Goal: Answer question/provide support: Answer question/provide support

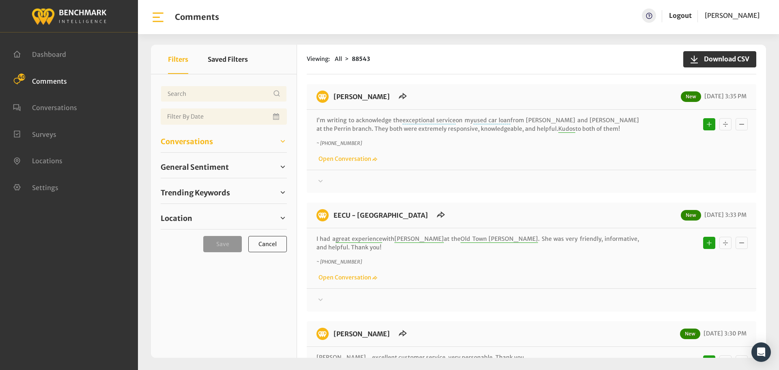
click at [197, 139] on span "Conversations" at bounding box center [187, 141] width 52 height 11
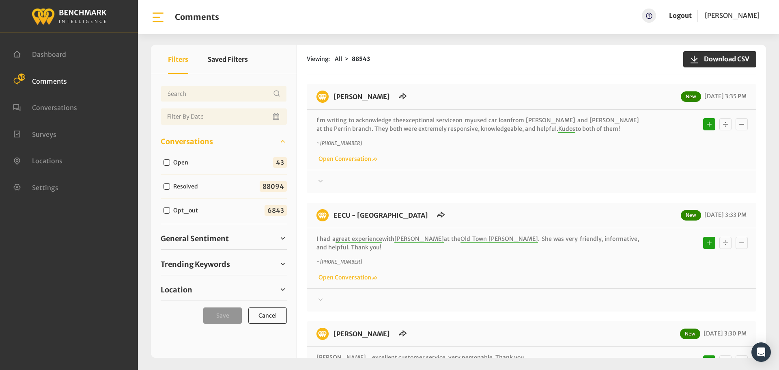
click at [183, 168] on div "Open 43" at bounding box center [224, 163] width 126 height 24
click at [182, 164] on label "Open" at bounding box center [182, 162] width 24 height 9
click at [170, 164] on input "Open" at bounding box center [167, 162] width 6 height 6
checkbox input "true"
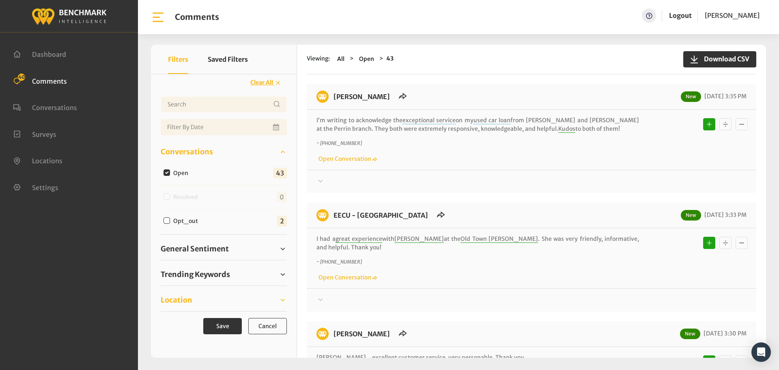
click at [191, 302] on span "Location" at bounding box center [177, 299] width 32 height 11
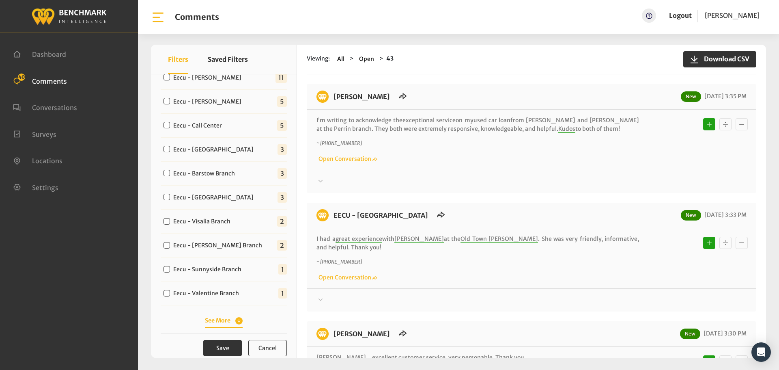
click at [225, 319] on button "See More" at bounding box center [224, 320] width 38 height 9
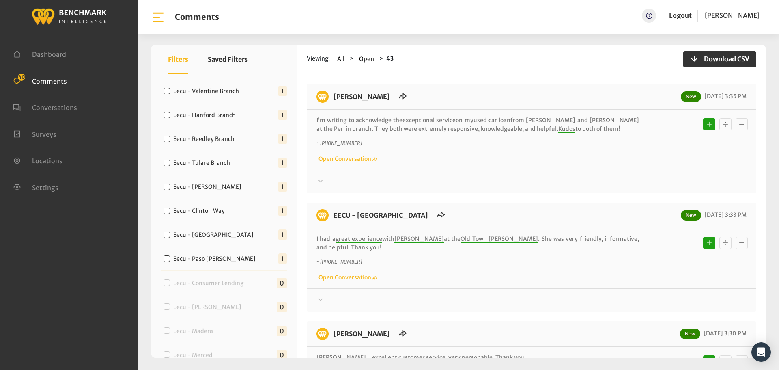
scroll to position [446, 0]
click at [201, 256] on label "Eecu - Paso Robles" at bounding box center [216, 258] width 92 height 9
click at [170, 256] on input "Eecu - Paso Robles" at bounding box center [167, 257] width 6 height 6
checkbox input "true"
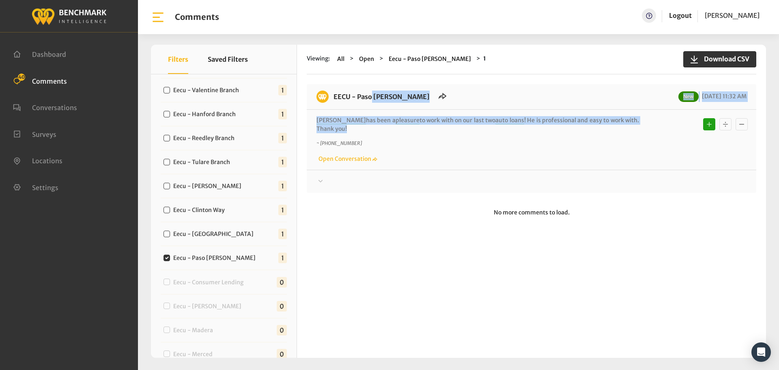
drag, startPoint x: 637, startPoint y: 114, endPoint x: 332, endPoint y: 97, distance: 306.0
click at [332, 97] on div "EECU - Paso Robles New 09/16/2025 11:32 AM Dillon has been a pleasure to work w…" at bounding box center [532, 138] width 450 height 109
copy div "EECU - Paso Robles New 09/16/2025 11:32 AM Dillon has been a pleasure to work w…"
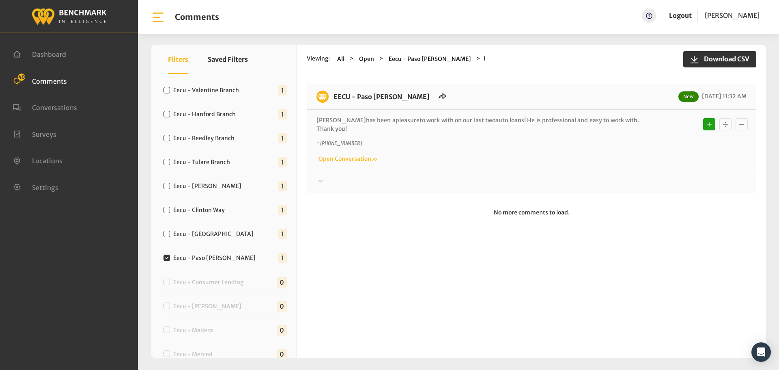
click at [624, 176] on div at bounding box center [531, 181] width 430 height 10
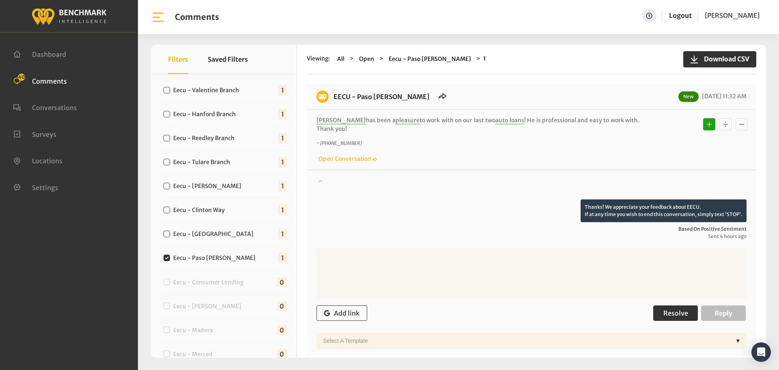
click at [678, 309] on span "Resolve" at bounding box center [675, 313] width 25 height 8
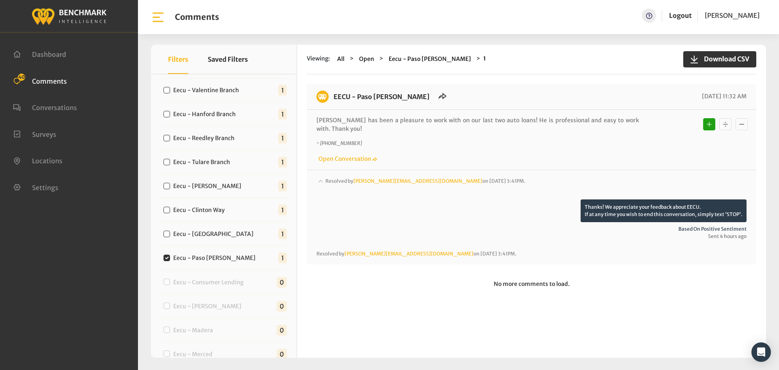
click at [198, 226] on div "Eecu - Milburn 1" at bounding box center [224, 234] width 126 height 24
click at [197, 230] on label "Eecu - Milburn" at bounding box center [215, 234] width 90 height 9
click at [170, 230] on input "Eecu - Milburn" at bounding box center [167, 233] width 6 height 6
checkbox input "true"
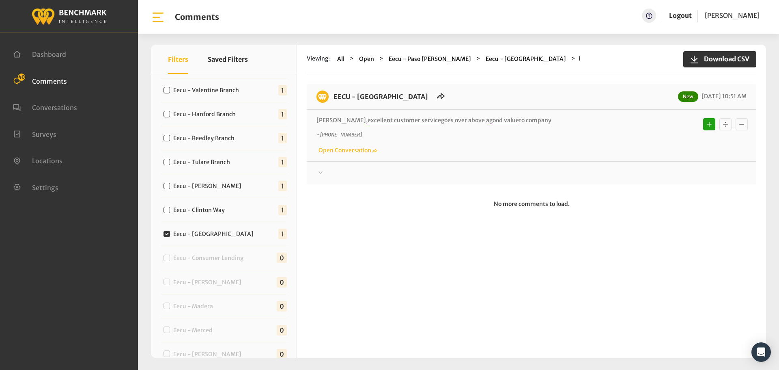
drag, startPoint x: 524, startPoint y: 118, endPoint x: 331, endPoint y: 101, distance: 193.9
click at [331, 101] on div "EECU - Milburn New 09/16/2025 10:51 AM Briana, excellent customer service goes …" at bounding box center [532, 134] width 450 height 100
copy div "EECU - Milburn New 09/16/2025 10:51 AM Briana, excellent customer service goes …"
click at [637, 176] on div at bounding box center [531, 173] width 430 height 10
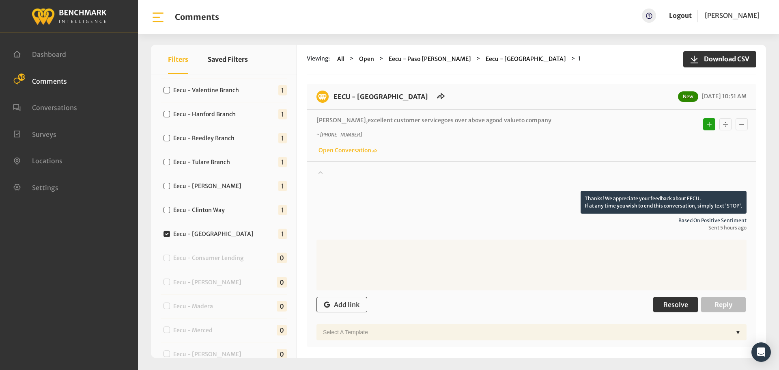
click at [684, 302] on button "Resolve" at bounding box center [675, 304] width 45 height 15
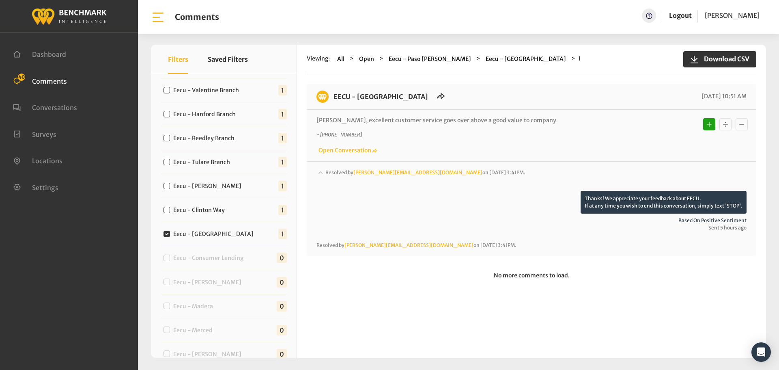
click at [226, 216] on div "Eecu - Clinton Way 1" at bounding box center [224, 210] width 126 height 24
click at [217, 214] on label "Eecu - Clinton Way" at bounding box center [200, 210] width 61 height 9
click at [170, 213] on input "Eecu - Clinton Way" at bounding box center [167, 210] width 6 height 6
checkbox input "true"
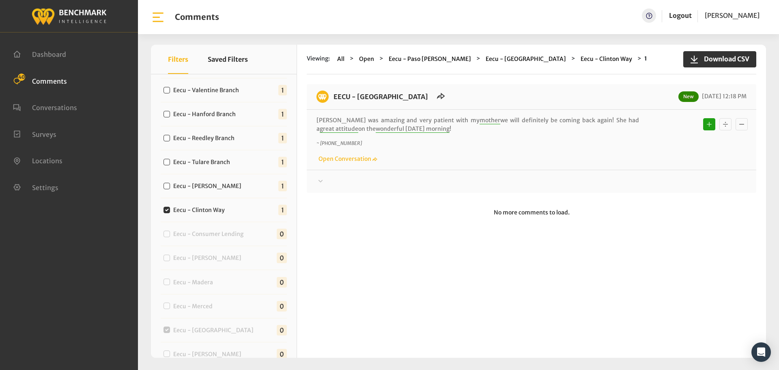
click at [378, 183] on div at bounding box center [531, 181] width 430 height 10
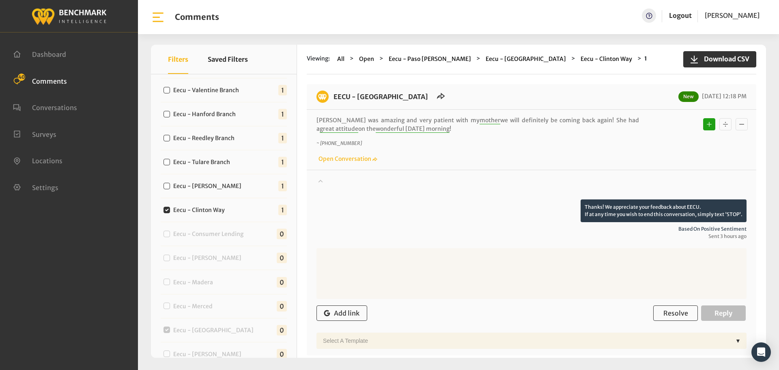
click at [400, 185] on div at bounding box center [531, 187] width 430 height 23
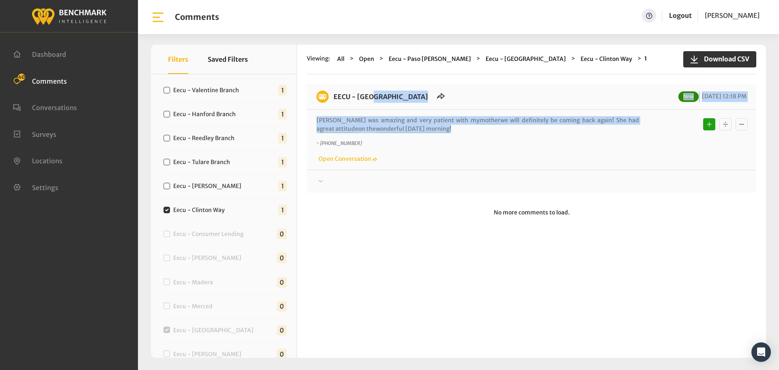
drag, startPoint x: 411, startPoint y: 129, endPoint x: 331, endPoint y: 102, distance: 84.0
click at [331, 102] on div "EECU - Clinton Way New 09/16/2025 12:18 PM Zoie was amazing and very patient wi…" at bounding box center [532, 138] width 450 height 109
copy div "EECU - Clinton Way New 09/16/2025 12:18 PM Zoie was amazing and very patient wi…"
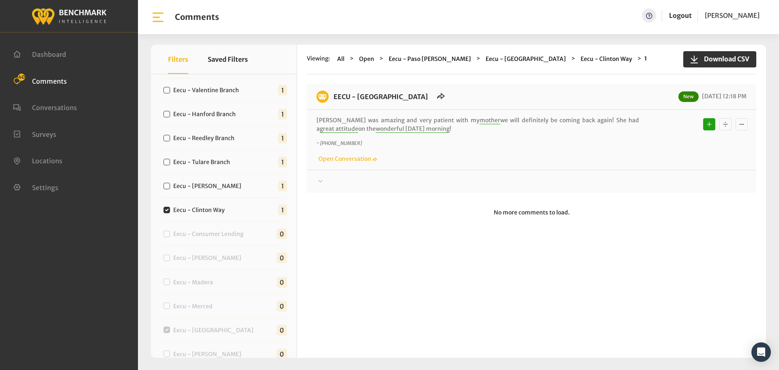
click at [709, 185] on div at bounding box center [531, 181] width 430 height 10
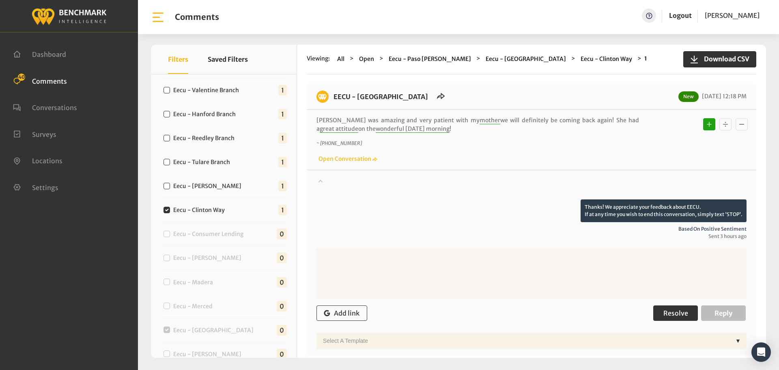
click at [676, 310] on span "Resolve" at bounding box center [675, 313] width 25 height 8
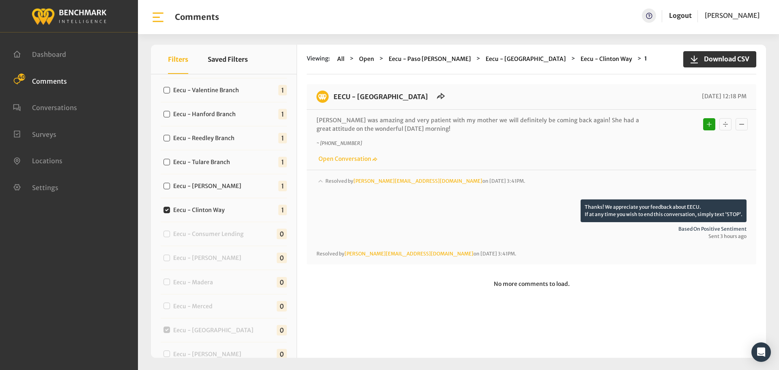
click at [223, 186] on label "Eecu - Demaree Branch" at bounding box center [208, 186] width 77 height 9
click at [170, 186] on input "Eecu - Demaree Branch" at bounding box center [167, 186] width 6 height 6
checkbox input "true"
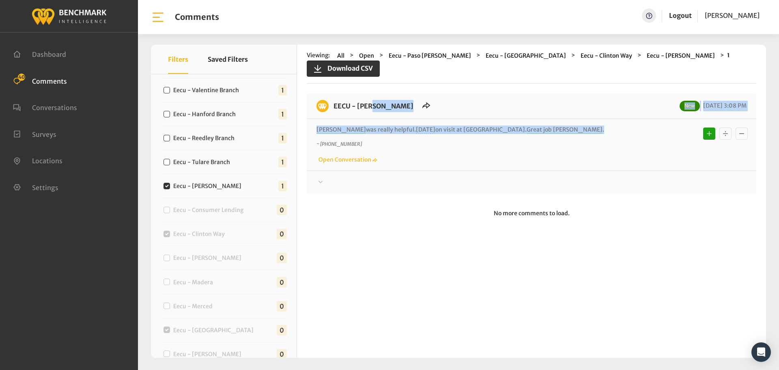
drag, startPoint x: 493, startPoint y: 120, endPoint x: 329, endPoint y: 94, distance: 166.9
click at [329, 94] on div "EECU - Demaree Branch New 09/16/2025 3:08 PM Serena was really helpful. Today o…" at bounding box center [532, 143] width 450 height 100
copy div "EECU - Demaree Branch New 09/16/2025 3:08 PM Serena was really helpful. Today o…"
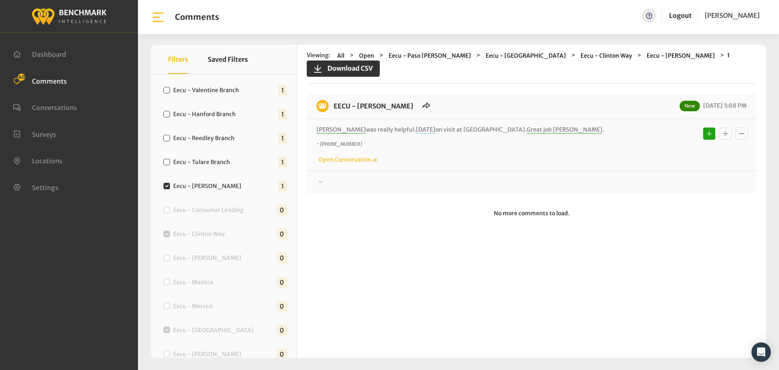
click at [690, 177] on div at bounding box center [531, 182] width 430 height 10
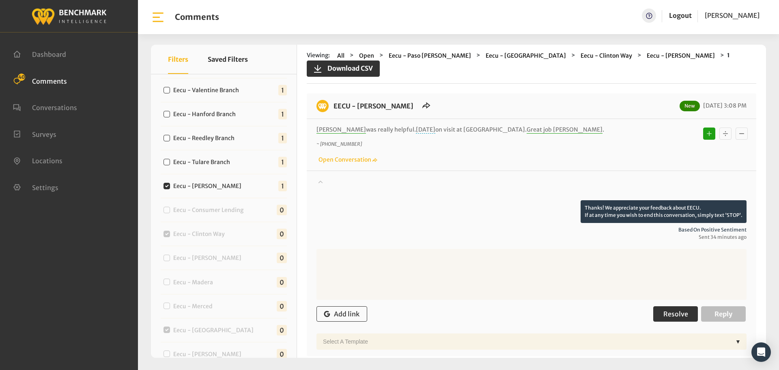
click at [668, 310] on span "Resolve" at bounding box center [675, 314] width 25 height 8
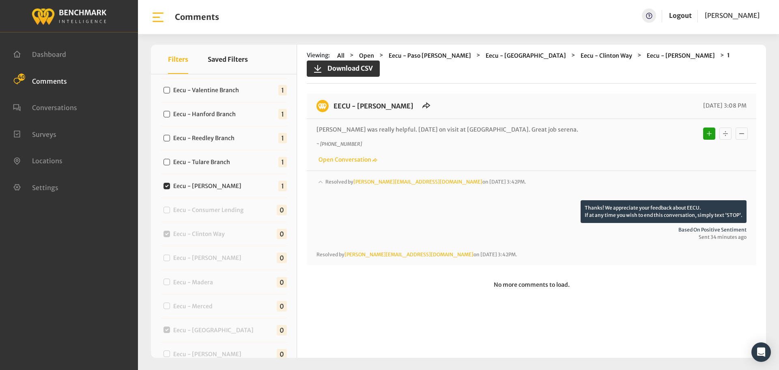
click at [221, 160] on label "Eecu - Tulare Branch" at bounding box center [203, 162] width 66 height 9
click at [170, 160] on input "Eecu - Tulare Branch" at bounding box center [167, 162] width 6 height 6
checkbox input "true"
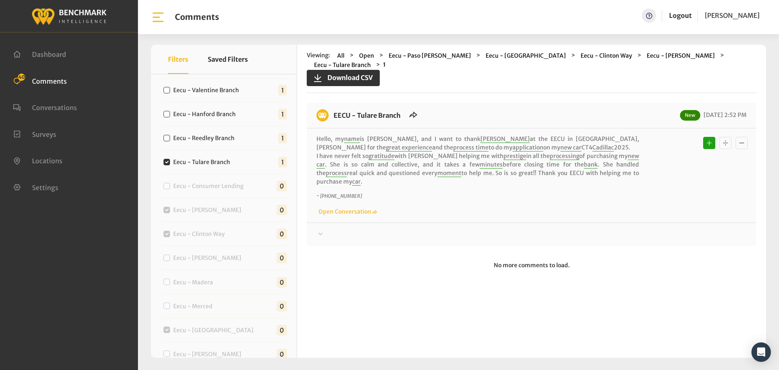
click at [441, 229] on div at bounding box center [531, 234] width 430 height 10
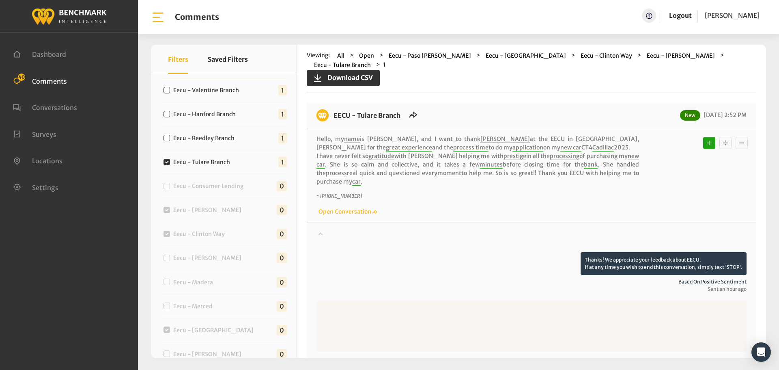
click at [451, 229] on div at bounding box center [531, 240] width 430 height 23
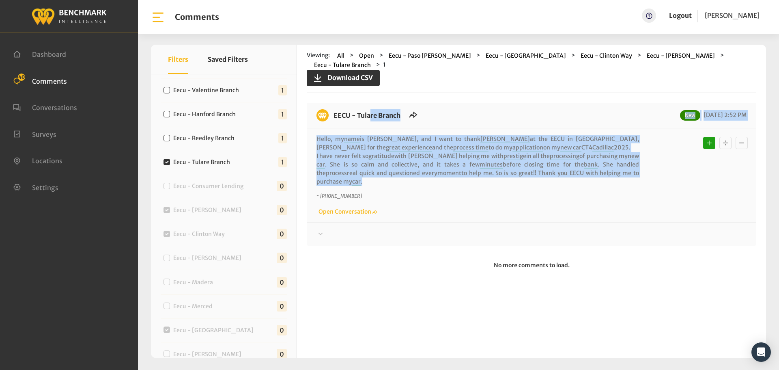
drag, startPoint x: 604, startPoint y: 164, endPoint x: 331, endPoint y: 109, distance: 278.1
click at [331, 109] on div "EECU - Tulare Branch New 09/16/2025 2:52 PM Hello, my name is Erlinda Cervantes…" at bounding box center [532, 174] width 450 height 143
copy div "EECU - Tulare Branch New 09/16/2025 2:52 PM Hello, my name is Erlinda Cervantes…"
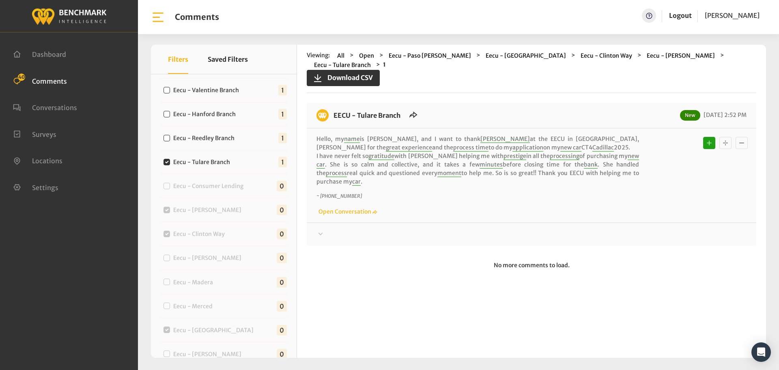
click at [567, 169] on div "Hello, my name is Erlinda Cervantes, and I want to thank Alicia at the EECU in …" at bounding box center [531, 175] width 430 height 81
click at [233, 135] on label "Eecu - Reedley Branch" at bounding box center [205, 138] width 71 height 9
click at [170, 135] on input "Eecu - Reedley Branch" at bounding box center [167, 138] width 6 height 6
checkbox input "true"
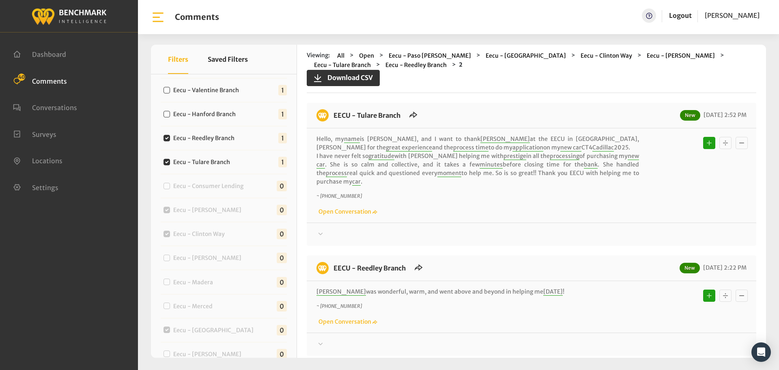
click at [203, 161] on label "Eecu - Tulare Branch" at bounding box center [203, 162] width 66 height 9
click at [170, 161] on input "Eecu - Tulare Branch" at bounding box center [167, 162] width 6 height 6
checkbox input "false"
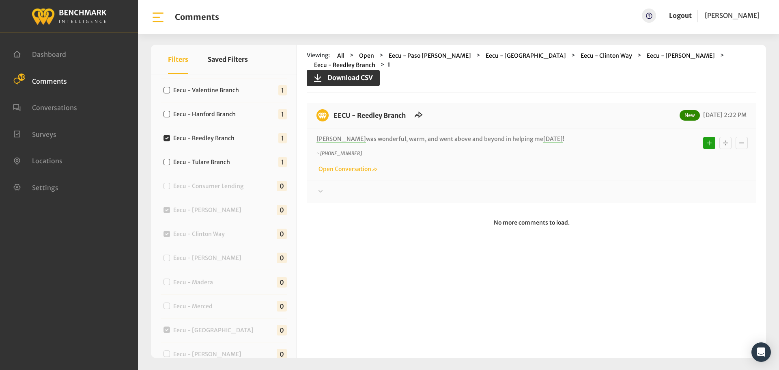
drag, startPoint x: 538, startPoint y: 128, endPoint x: 332, endPoint y: 109, distance: 206.9
click at [332, 109] on div "EECU - Reedley Branch New 09/16/2025 2:22 PM Yolanda was wonderful, warm, and w…" at bounding box center [532, 153] width 450 height 100
copy div "EECU - Reedley Branch New 09/16/2025 2:22 PM Yolanda was wonderful, warm, and w…"
click at [654, 180] on div "Thanks! We appreciate your feedback about EECU. If at any time you wish to end …" at bounding box center [532, 188] width 450 height 17
click at [652, 187] on div at bounding box center [531, 192] width 430 height 10
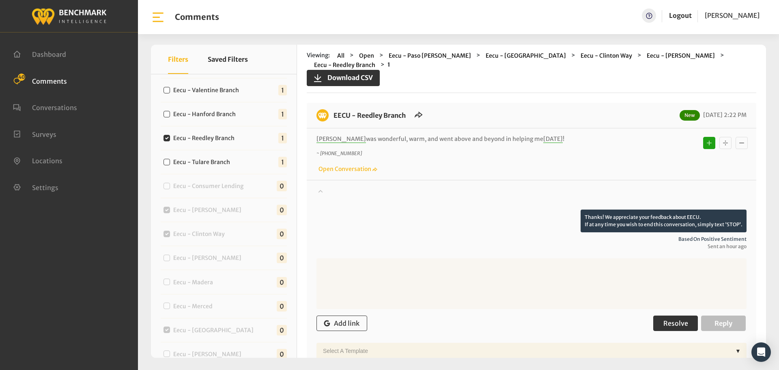
click at [670, 319] on span "Resolve" at bounding box center [675, 323] width 25 height 8
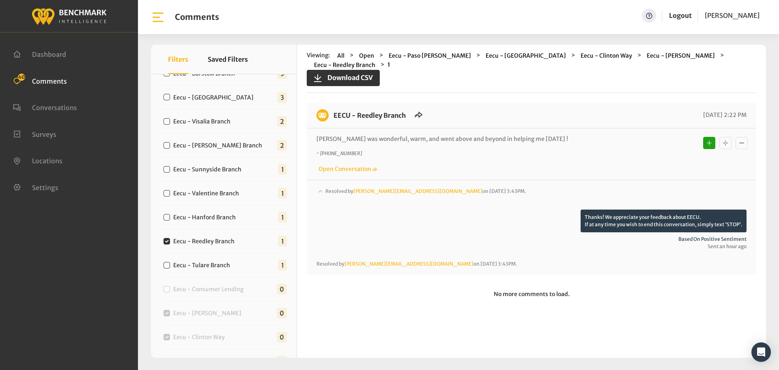
scroll to position [325, 0]
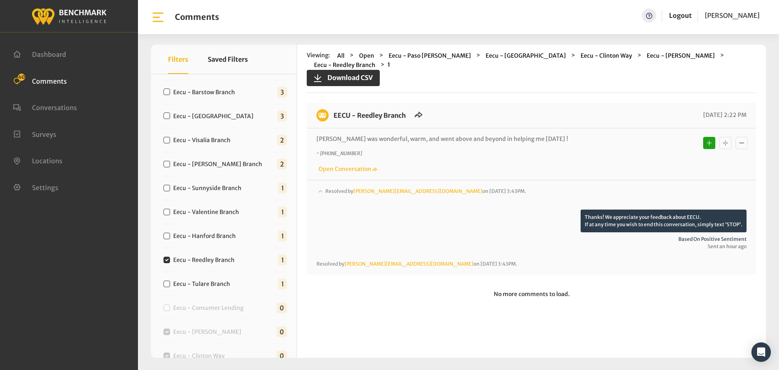
click at [226, 236] on label "Eecu - Hanford Branch" at bounding box center [206, 236] width 72 height 9
click at [170, 236] on input "Eecu - Hanford Branch" at bounding box center [167, 235] width 6 height 6
checkbox input "true"
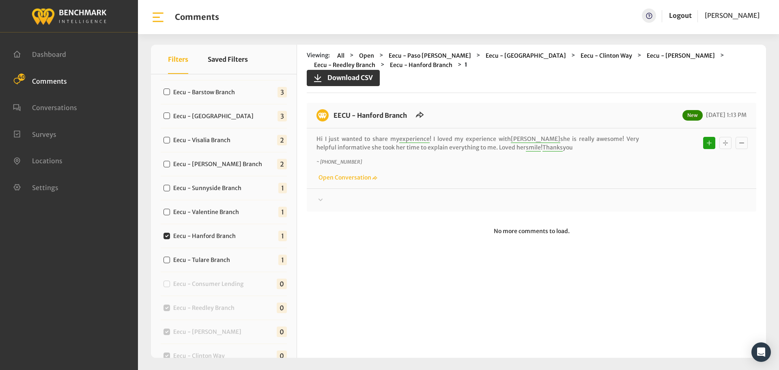
click at [416, 202] on div at bounding box center [531, 200] width 430 height 10
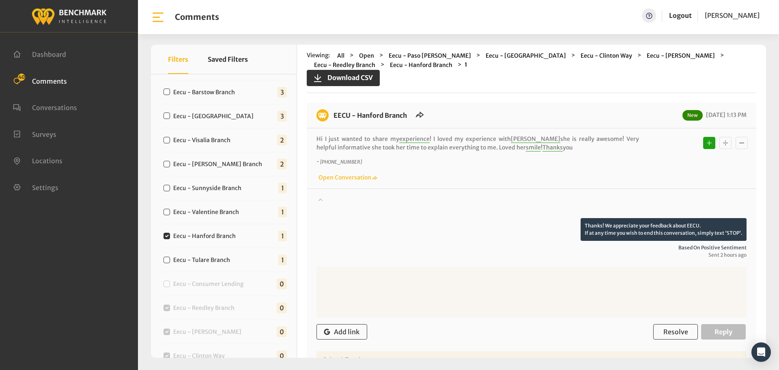
click at [448, 204] on div at bounding box center [531, 206] width 430 height 23
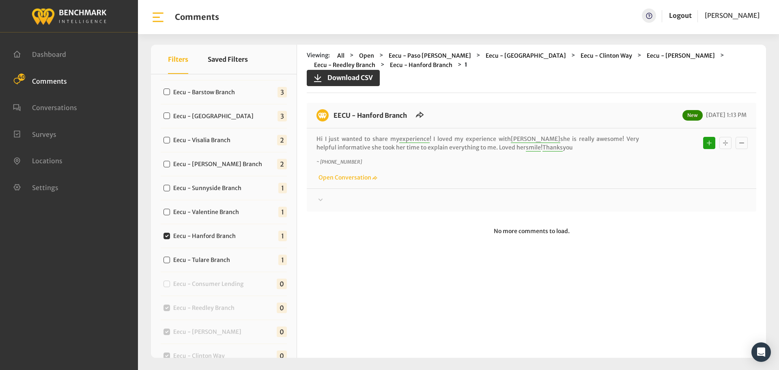
drag, startPoint x: 553, startPoint y: 148, endPoint x: 331, endPoint y: 122, distance: 223.0
click at [331, 122] on div "EECU - Hanford Branch New 09/16/2025 1:13 PM Hi I just wanted to share my exper…" at bounding box center [532, 157] width 450 height 109
copy div "EECU - Hanford Branch New 09/16/2025 1:13 PM Hi I just wanted to share my exper…"
click at [653, 207] on div "EECU - Hanford Branch New 09/16/2025 1:13 PM Hi I just wanted to share my exper…" at bounding box center [532, 157] width 450 height 109
click at [653, 201] on div at bounding box center [531, 200] width 430 height 10
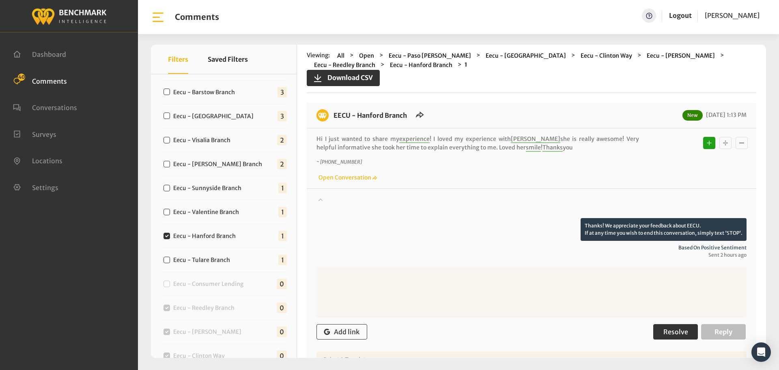
click at [664, 330] on span "Resolve" at bounding box center [675, 331] width 25 height 8
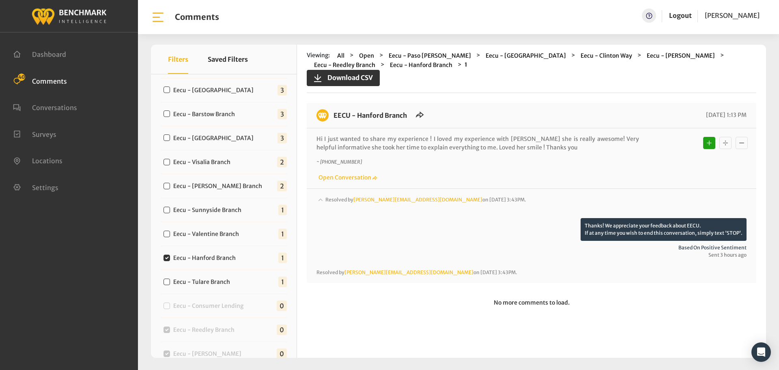
scroll to position [284, 0]
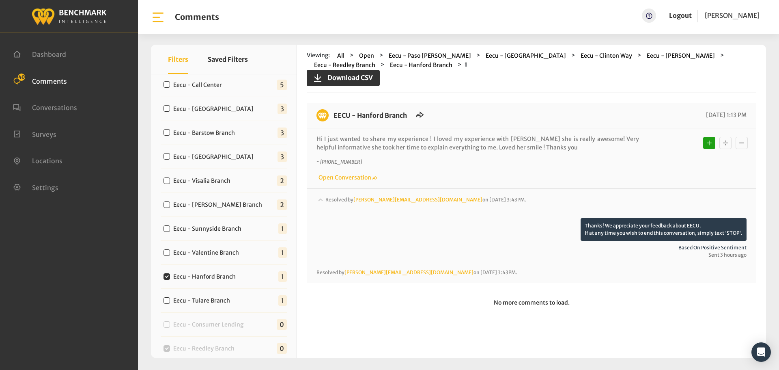
click at [232, 252] on label "Eecu - Valentine Branch" at bounding box center [207, 252] width 75 height 9
click at [170, 252] on input "Eecu - Valentine Branch" at bounding box center [167, 252] width 6 height 6
checkbox input "true"
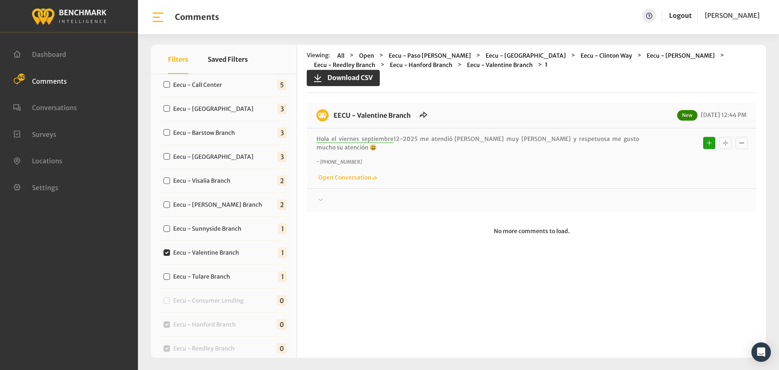
click at [387, 195] on div at bounding box center [531, 200] width 430 height 10
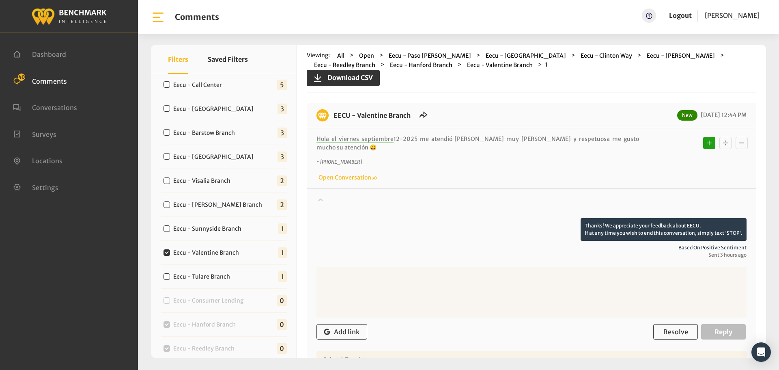
click at [409, 195] on div at bounding box center [531, 206] width 430 height 23
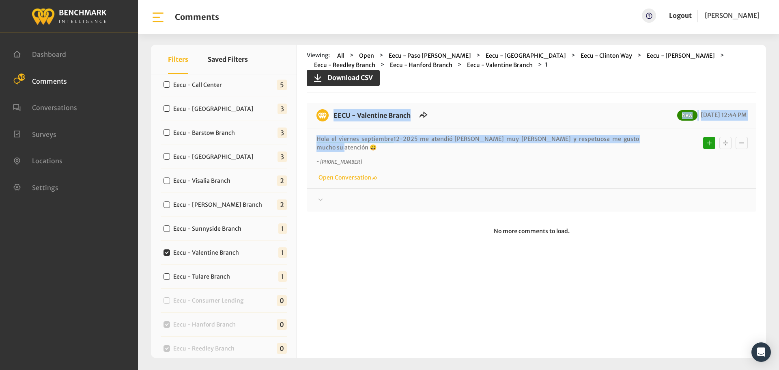
drag, startPoint x: 624, startPoint y: 136, endPoint x: 328, endPoint y: 121, distance: 296.6
click at [328, 121] on div "EECU - Valentine Branch New 09/16/2025 12:44 PM Hola el viernes septiembre 12-2…" at bounding box center [532, 157] width 450 height 109
copy div "EECU - Valentine Branch New 09/16/2025 12:44 PM Hola el viernes septiembre 12-2…"
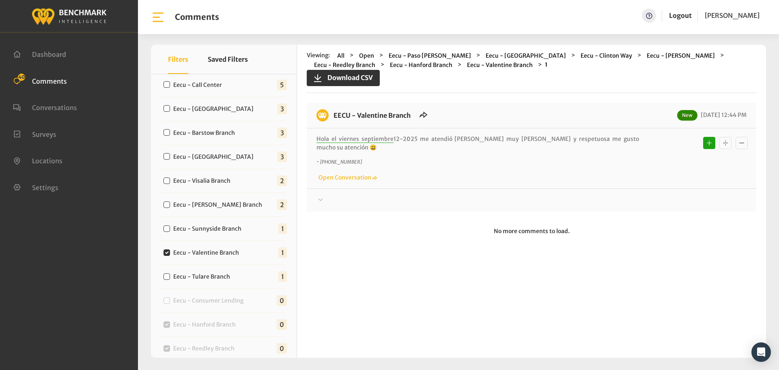
click at [655, 195] on div at bounding box center [531, 200] width 430 height 10
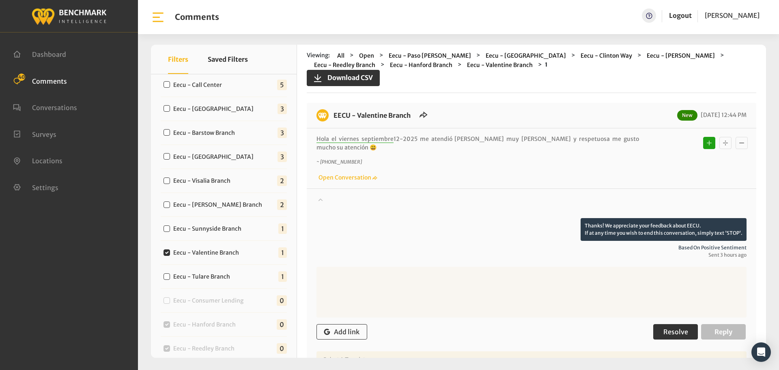
click at [667, 327] on span "Resolve" at bounding box center [675, 331] width 25 height 8
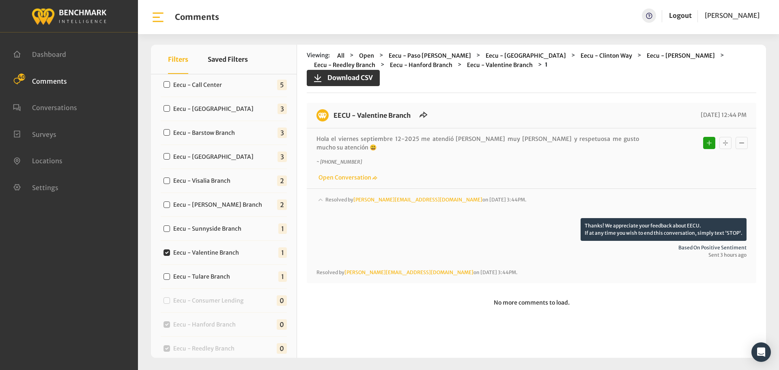
click at [232, 226] on label "Eecu - Sunnyside Branch" at bounding box center [208, 228] width 77 height 9
click at [170, 226] on input "Eecu - Sunnyside Branch" at bounding box center [167, 228] width 6 height 6
checkbox input "true"
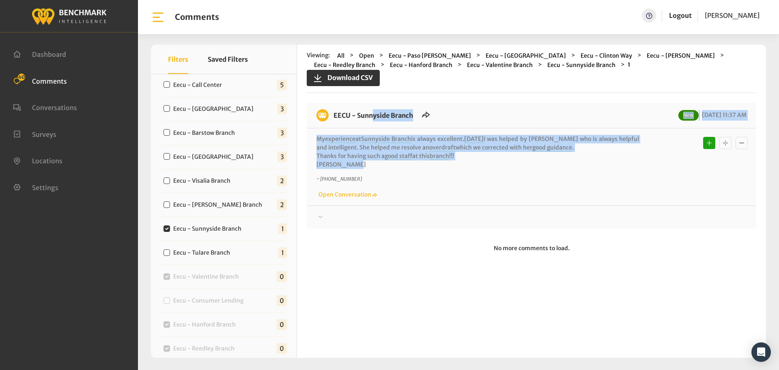
drag, startPoint x: 379, startPoint y: 166, endPoint x: 335, endPoint y: 118, distance: 64.6
click at [335, 118] on div "EECU - Sunnyside Branch New 09/16/2025 11:37 AM My experience at Sunnyside Bran…" at bounding box center [532, 166] width 450 height 126
copy div "EECU - Sunnyside Branch New 09/16/2025 11:37 AM My experience at Sunnyside Bran…"
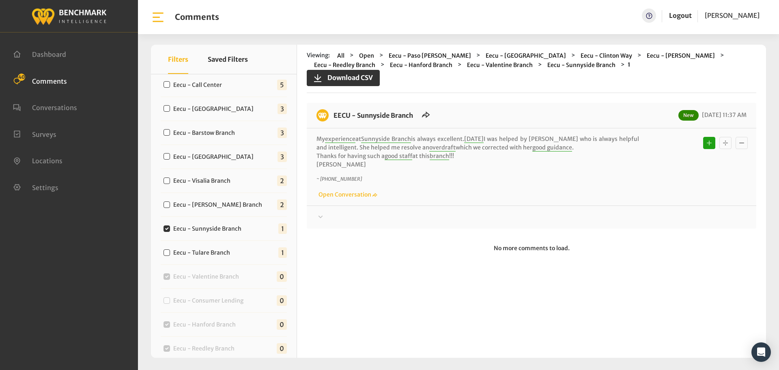
click at [644, 222] on div at bounding box center [531, 217] width 430 height 10
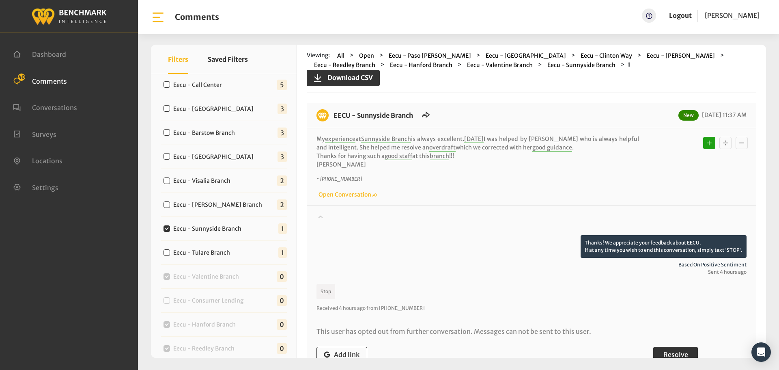
click at [666, 350] on button "Resolve" at bounding box center [675, 353] width 45 height 15
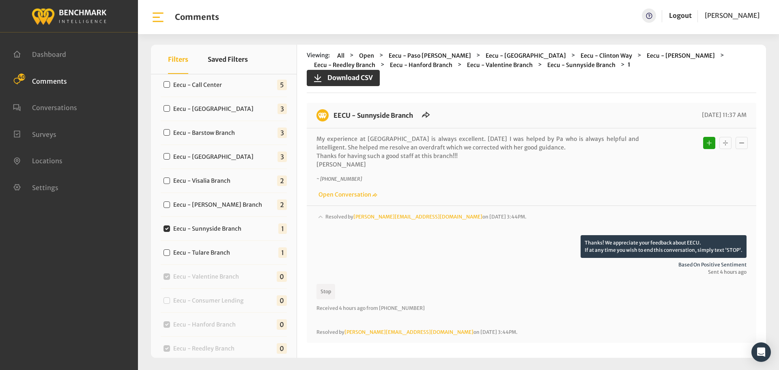
click at [224, 198] on div "Eecu - Armstrong Branch 2" at bounding box center [224, 205] width 126 height 24
click at [226, 206] on label "Eecu - Armstrong Branch" at bounding box center [219, 204] width 98 height 9
click at [170, 206] on input "Eecu - Armstrong Branch" at bounding box center [167, 204] width 6 height 6
checkbox input "true"
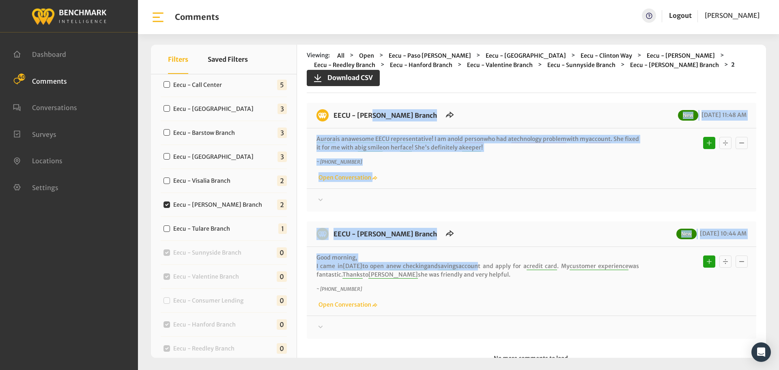
drag, startPoint x: 379, startPoint y: 212, endPoint x: 335, endPoint y: 114, distance: 107.9
click at [335, 114] on div "EECU - Armstrong Branch New 09/16/2025 11:48 AM Aurora is an awesome EECU repre…" at bounding box center [532, 221] width 450 height 236
drag, startPoint x: 488, startPoint y: 274, endPoint x: 334, endPoint y: 114, distance: 221.8
click at [334, 114] on div "EECU - Armstrong Branch New 09/16/2025 11:48 AM Aurora is an awesome EECU repre…" at bounding box center [532, 221] width 450 height 236
copy div "EECU - Armstrong Branch New 09/16/2025 11:48 AM Aurora is an awesome EECU repre…"
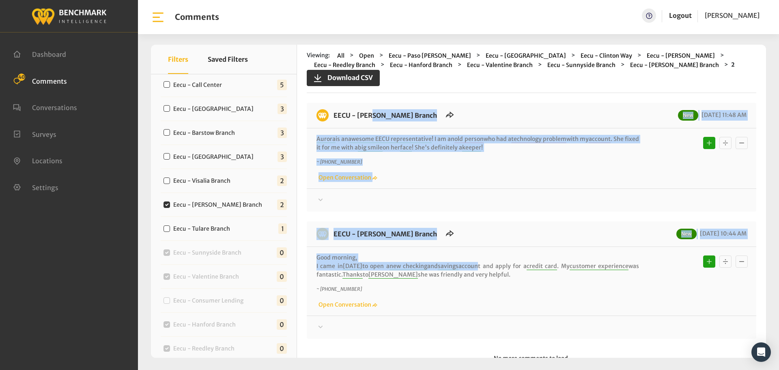
click at [598, 202] on div at bounding box center [531, 200] width 430 height 10
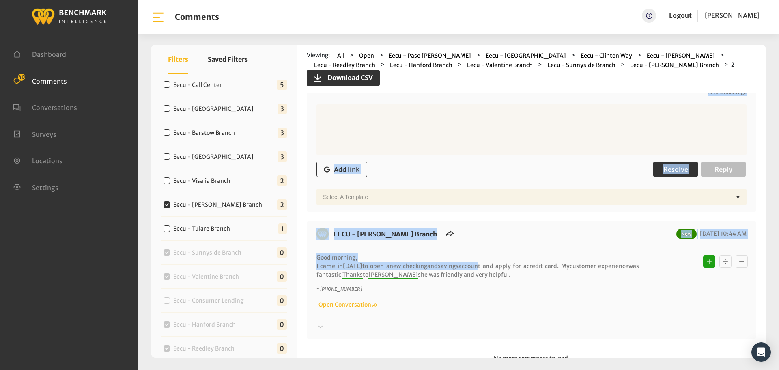
click at [671, 172] on span "Resolve" at bounding box center [675, 169] width 25 height 8
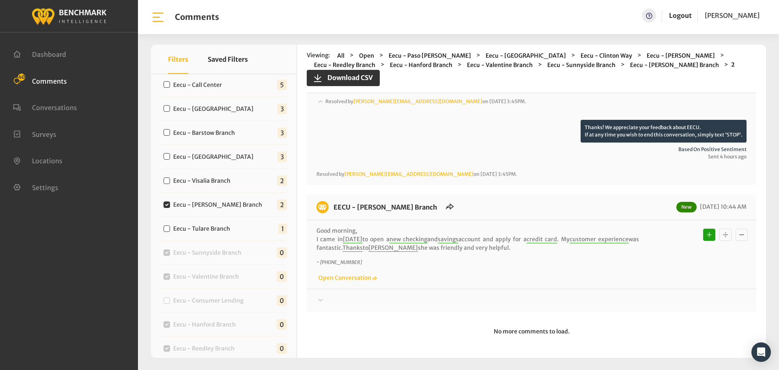
click at [669, 306] on div "EECU - Armstrong Branch New 09/16/2025 10:44 AM Good morning, I came in today t…" at bounding box center [532, 252] width 450 height 117
click at [667, 293] on div "Thanks! We appreciate your feedback about EECU. If at any time you wish to end …" at bounding box center [532, 296] width 450 height 17
click at [669, 298] on div at bounding box center [531, 300] width 430 height 10
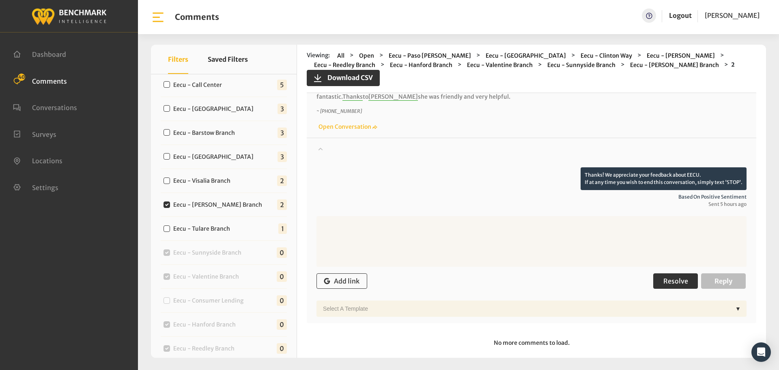
click at [679, 273] on button "Resolve" at bounding box center [675, 280] width 45 height 15
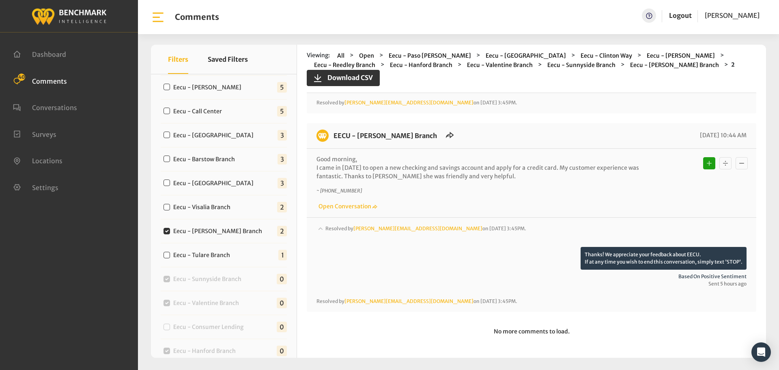
scroll to position [203, 0]
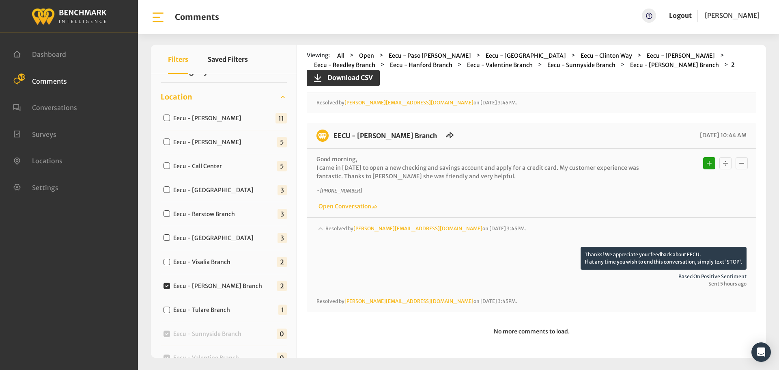
click at [213, 261] on label "Eecu - Visalia Branch" at bounding box center [203, 262] width 67 height 9
click at [170, 261] on input "Eecu - Visalia Branch" at bounding box center [167, 261] width 6 height 6
checkbox input "true"
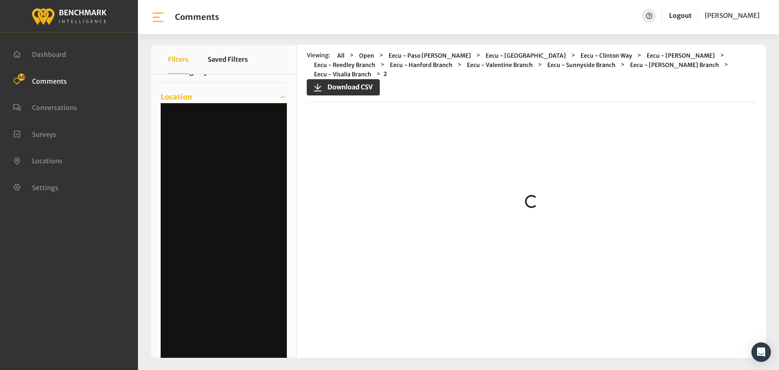
scroll to position [0, 0]
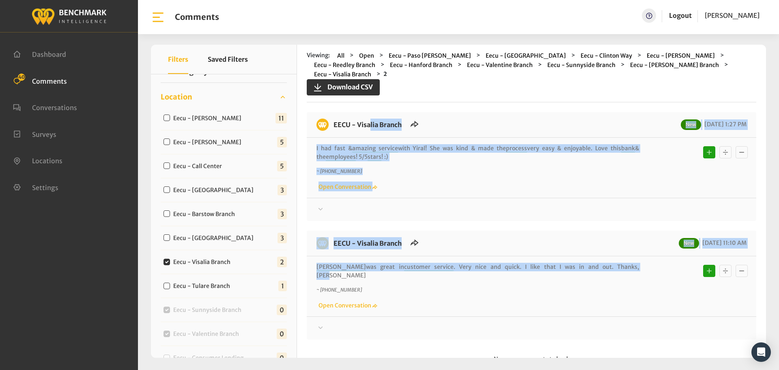
drag, startPoint x: 579, startPoint y: 255, endPoint x: 330, endPoint y: 122, distance: 282.4
click at [330, 122] on div "EECU - Visalia Branch New 09/16/2025 1:27 PM I had fast & amazing service with …" at bounding box center [532, 225] width 450 height 227
click at [587, 204] on div at bounding box center [531, 209] width 430 height 10
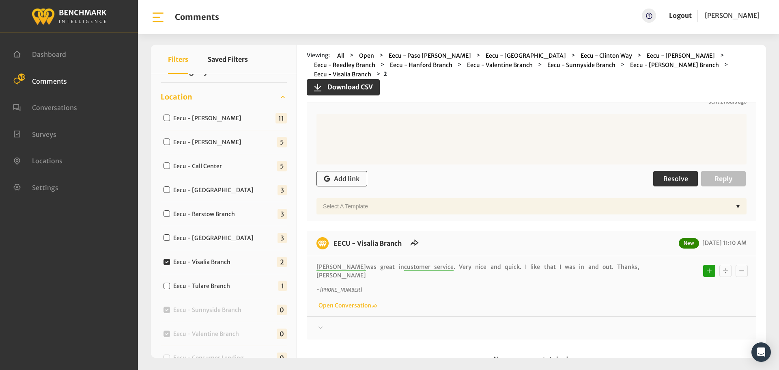
click at [663, 174] on span "Resolve" at bounding box center [675, 178] width 25 height 8
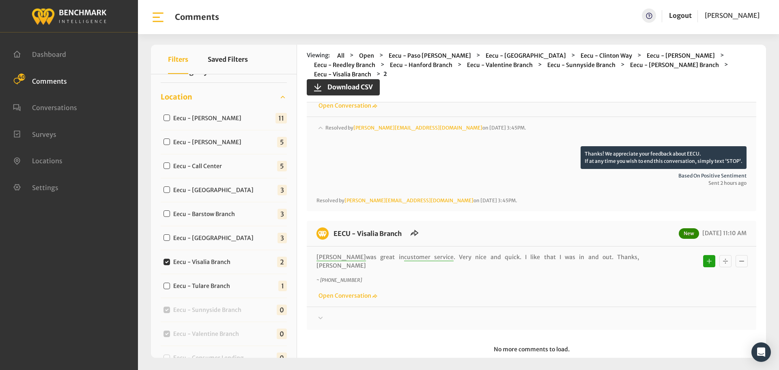
click at [645, 313] on div at bounding box center [531, 318] width 430 height 10
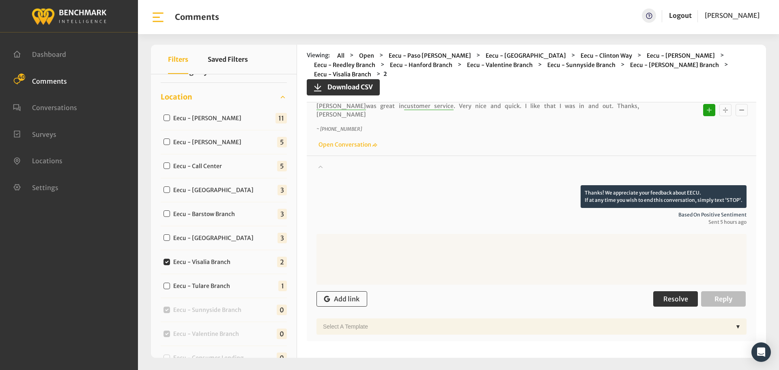
click at [655, 291] on button "Resolve" at bounding box center [675, 298] width 45 height 15
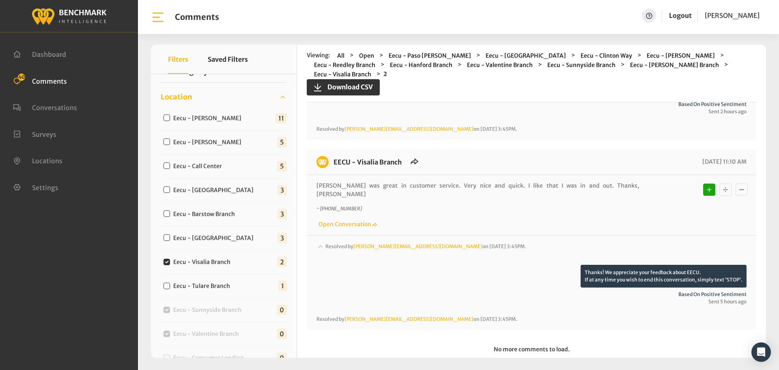
click at [209, 234] on label "Eecu - Clovis Old Town" at bounding box center [215, 238] width 90 height 9
click at [170, 234] on input "Eecu - Clovis Old Town" at bounding box center [167, 237] width 6 height 6
checkbox input "true"
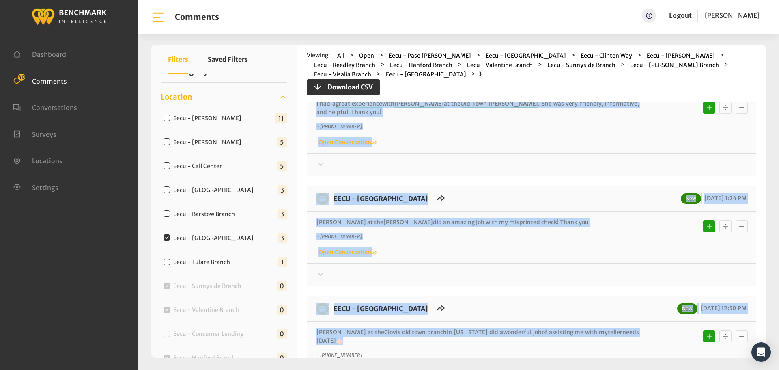
scroll to position [0, 0]
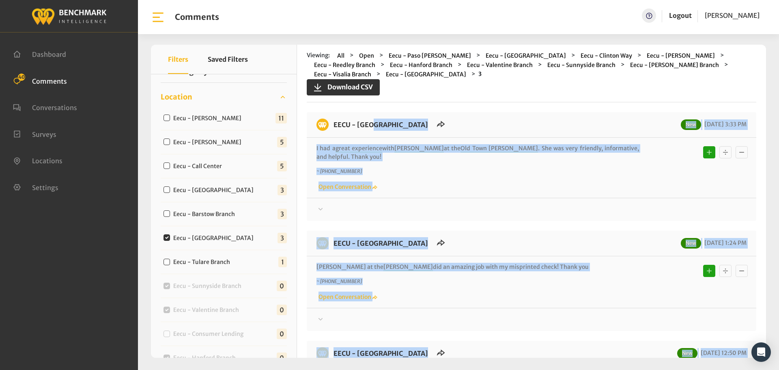
drag, startPoint x: 626, startPoint y: 248, endPoint x: 333, endPoint y: 125, distance: 316.9
click at [333, 125] on div "EECU - Clovis Old Town New 09/16/2025 3:33 PM I had a great experience with Mon…" at bounding box center [532, 280] width 450 height 337
click at [643, 204] on div "Thanks! We appreciate your feedback about EECU. If at any time you wish to end …" at bounding box center [532, 206] width 450 height 17
click at [644, 210] on div at bounding box center [531, 209] width 430 height 10
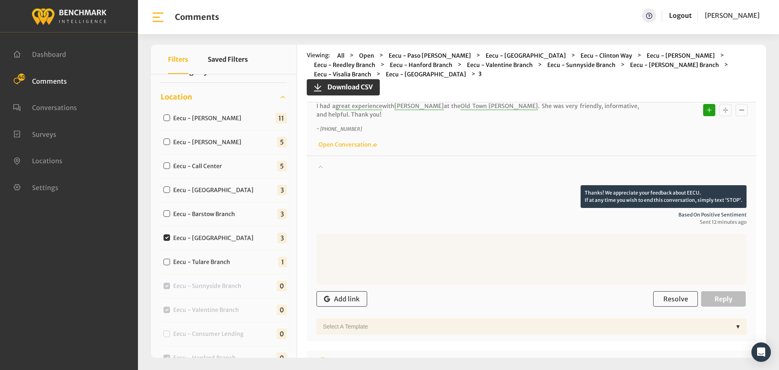
scroll to position [162, 0]
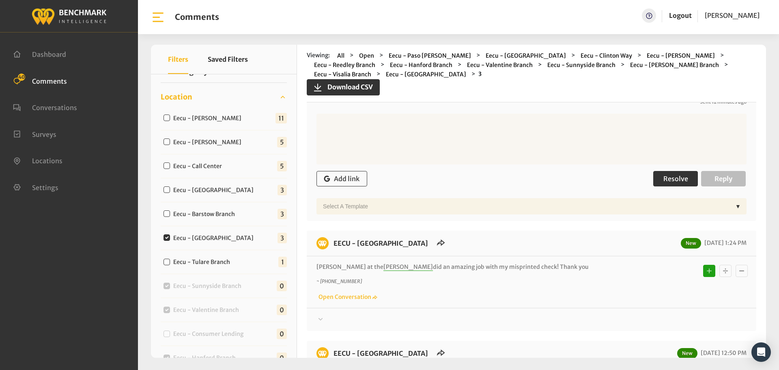
click at [669, 175] on span "Resolve" at bounding box center [675, 178] width 25 height 8
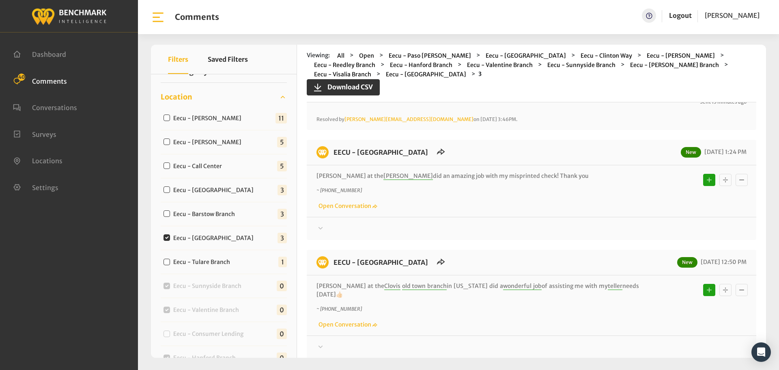
click at [650, 226] on div at bounding box center [531, 229] width 430 height 10
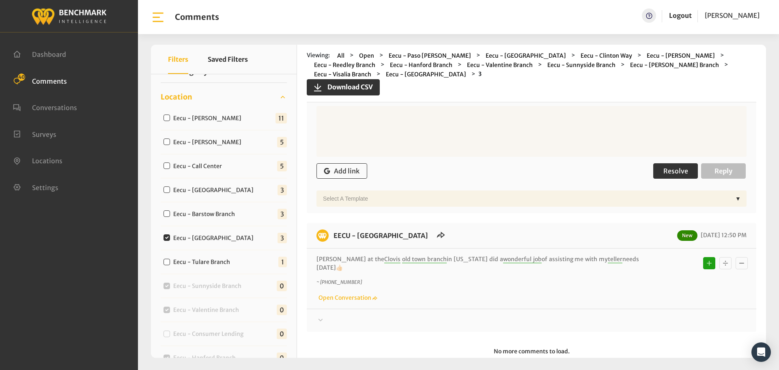
click at [671, 178] on button "Resolve" at bounding box center [675, 170] width 45 height 15
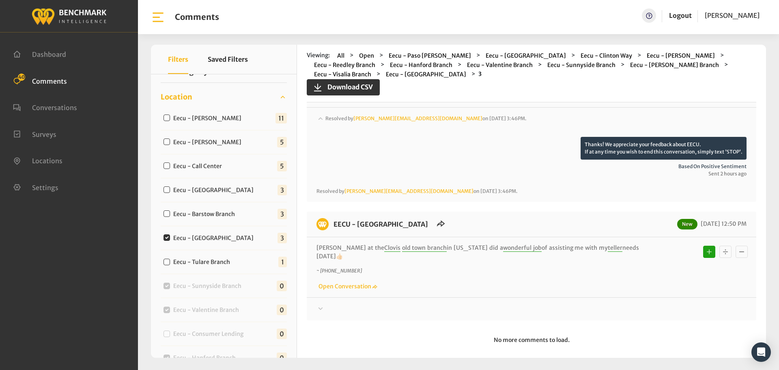
click at [644, 304] on div at bounding box center [531, 309] width 430 height 10
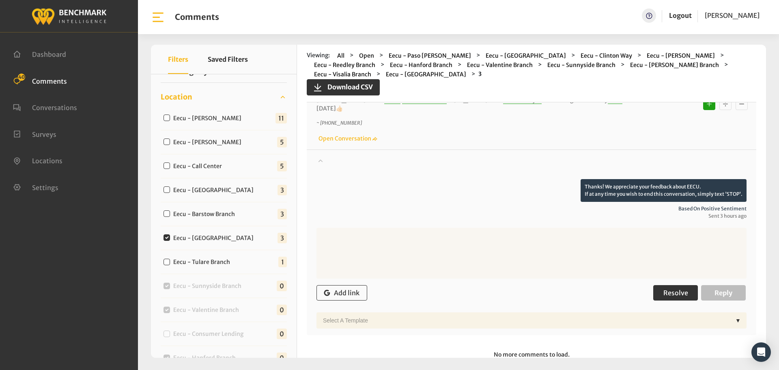
click at [663, 289] on button "Resolve" at bounding box center [675, 292] width 45 height 15
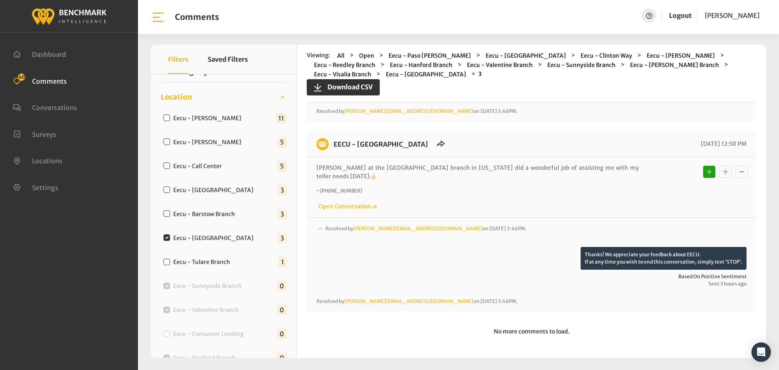
scroll to position [343, 0]
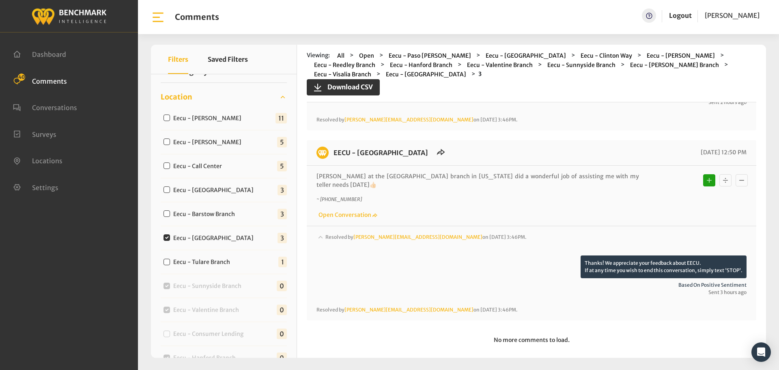
click at [211, 219] on div "Eecu - Barstow Branch 3" at bounding box center [224, 214] width 126 height 24
click at [211, 214] on label "Eecu - Barstow Branch" at bounding box center [205, 214] width 71 height 9
click at [170, 214] on input "Eecu - Barstow Branch" at bounding box center [167, 213] width 6 height 6
checkbox input "true"
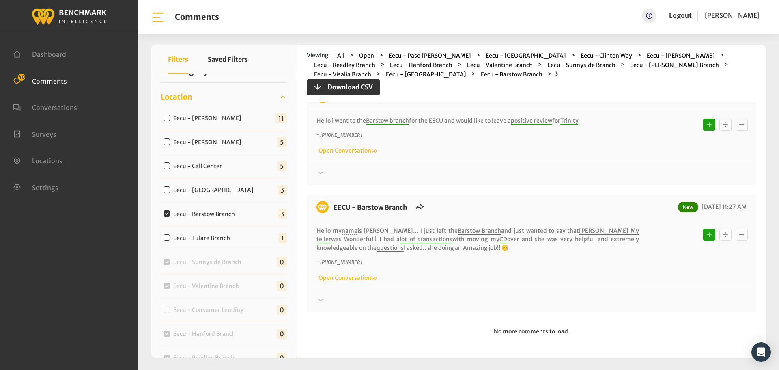
scroll to position [0, 0]
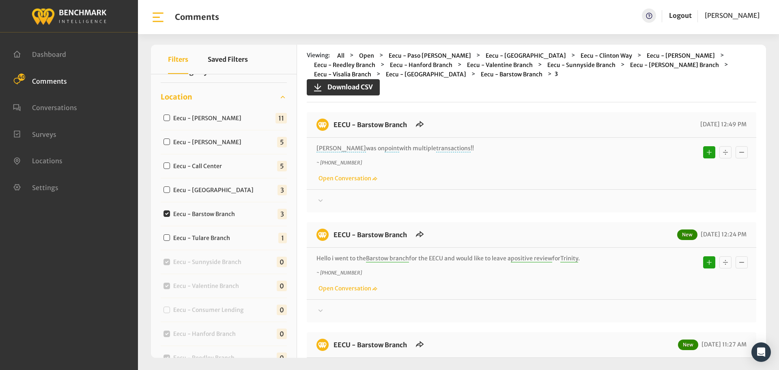
drag, startPoint x: 469, startPoint y: 247, endPoint x: 328, endPoint y: 130, distance: 183.3
click at [328, 130] on div "EECU - Barstow Branch 09/16/2025 12:49 PM Mary was on point with multiple trans…" at bounding box center [532, 280] width 450 height 337
click at [619, 204] on div at bounding box center [531, 201] width 430 height 10
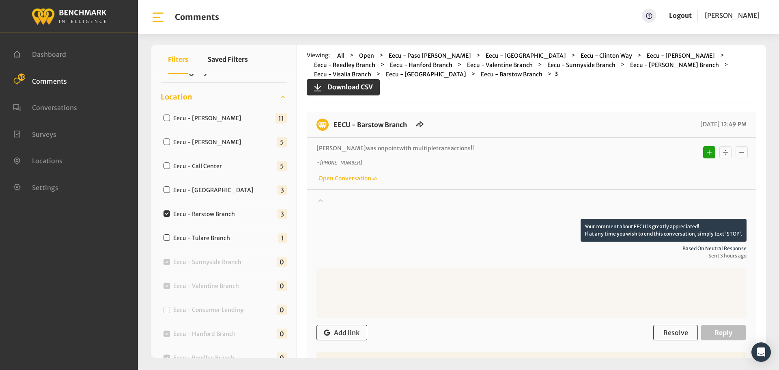
scroll to position [162, 0]
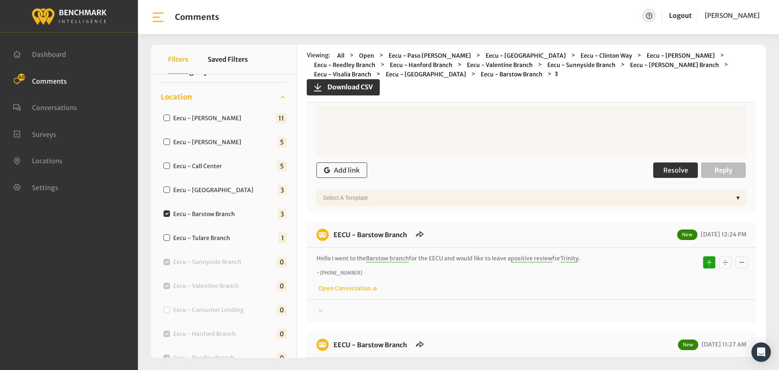
click at [681, 174] on button "Resolve" at bounding box center [675, 169] width 45 height 15
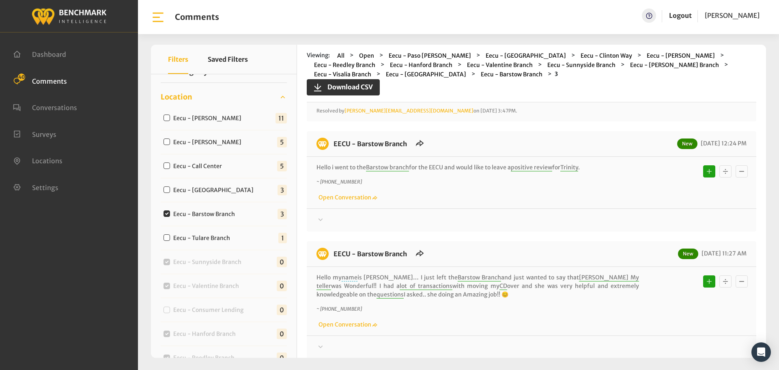
click at [654, 222] on div at bounding box center [531, 220] width 430 height 10
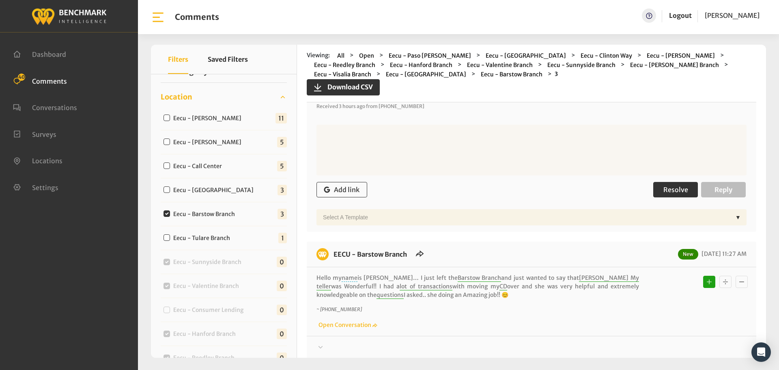
click at [669, 194] on span "Resolve" at bounding box center [675, 189] width 25 height 8
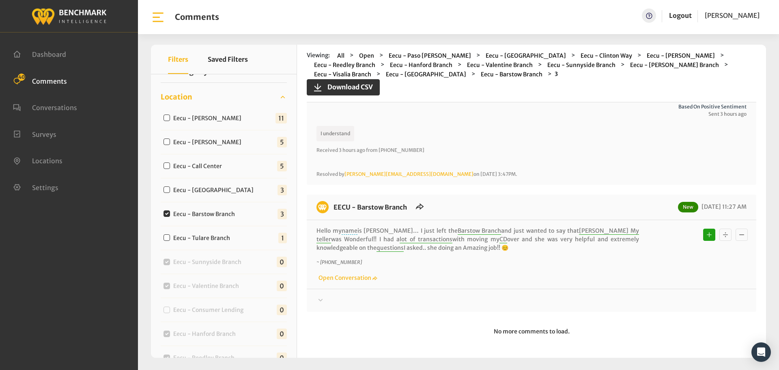
click at [646, 300] on div at bounding box center [531, 300] width 430 height 10
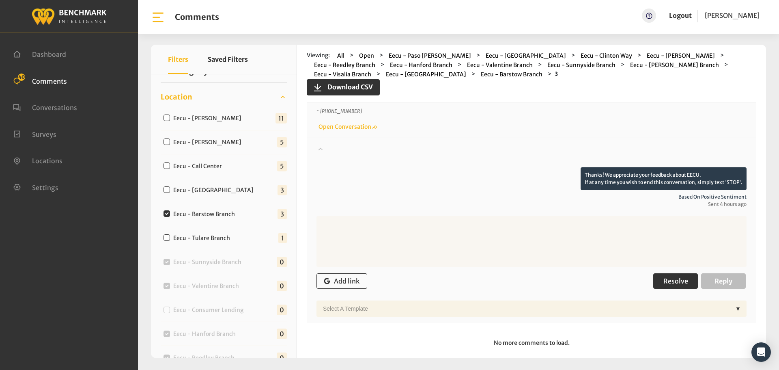
click at [660, 279] on button "Resolve" at bounding box center [675, 280] width 45 height 15
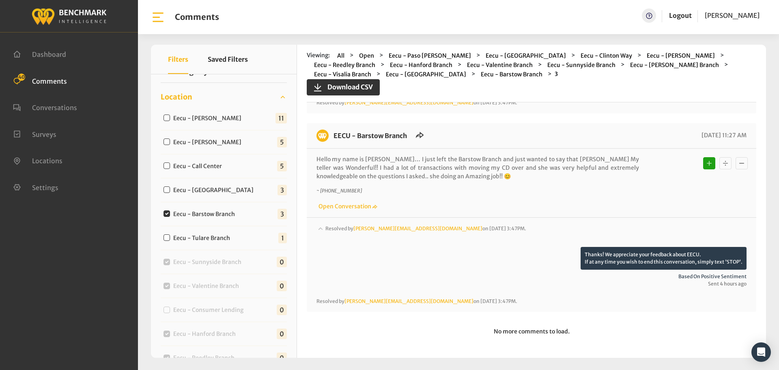
click at [214, 190] on label "Eecu - Clovis North Branch" at bounding box center [215, 190] width 90 height 9
click at [170, 190] on input "Eecu - Clovis North Branch" at bounding box center [167, 189] width 6 height 6
checkbox input "true"
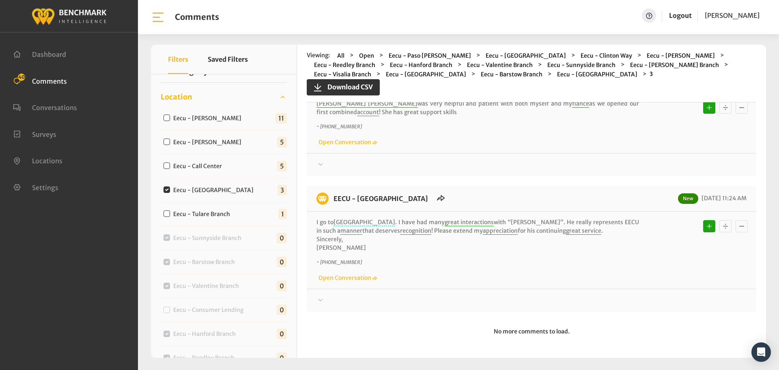
scroll to position [0, 0]
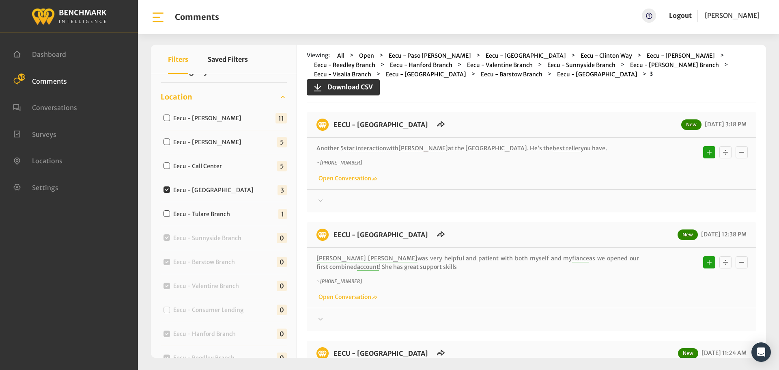
drag, startPoint x: 369, startPoint y: 248, endPoint x: 333, endPoint y: 123, distance: 129.6
click at [333, 123] on div "EECU - Clovis North Branch New 09/16/2025 3:18 PM Another 5 star interaction wi…" at bounding box center [532, 289] width 450 height 354
drag, startPoint x: 616, startPoint y: 206, endPoint x: 624, endPoint y: 199, distance: 10.3
click at [616, 206] on div "EECU - Clovis North Branch New 09/16/2025 3:18 PM Another 5 star interaction wi…" at bounding box center [532, 162] width 450 height 100
click at [625, 198] on div at bounding box center [531, 201] width 430 height 10
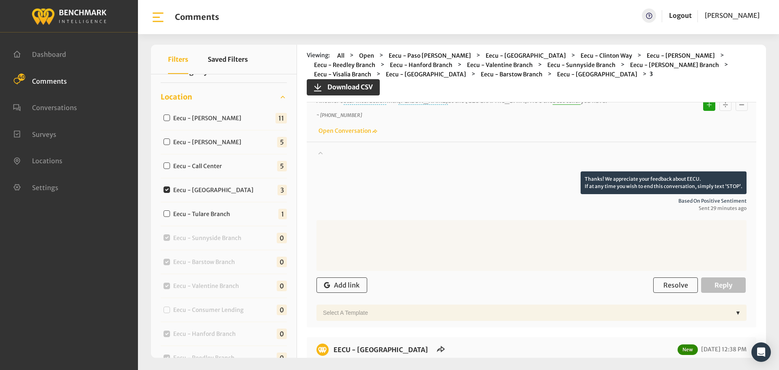
scroll to position [162, 0]
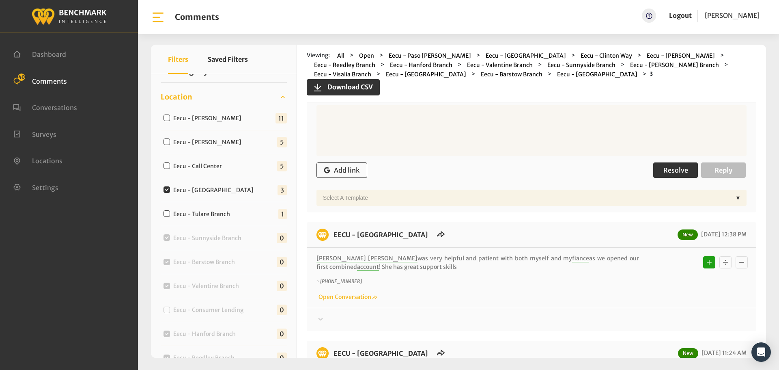
click at [675, 174] on span "Resolve" at bounding box center [675, 170] width 25 height 8
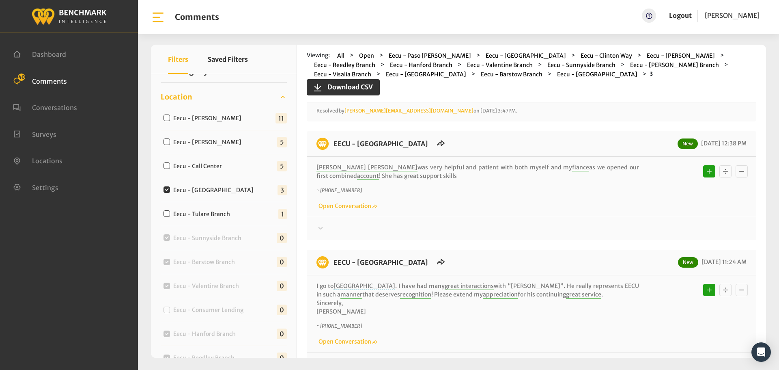
click at [642, 235] on div "EECU - Clovis North Branch New 09/16/2025 12:38 PM Angie Michelle was very help…" at bounding box center [532, 185] width 450 height 109
click at [647, 230] on div at bounding box center [531, 229] width 430 height 10
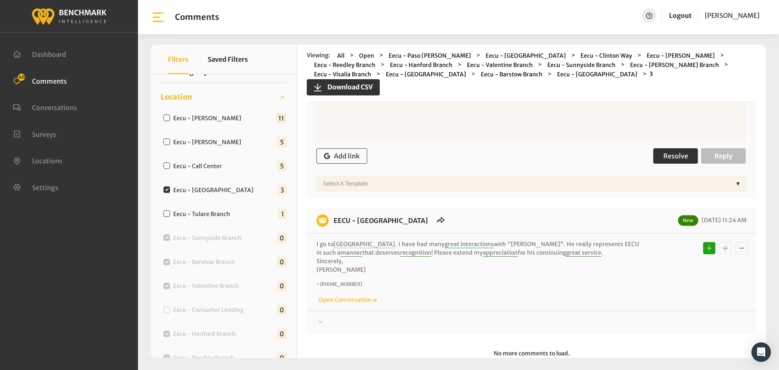
click at [664, 161] on button "Resolve" at bounding box center [675, 155] width 45 height 15
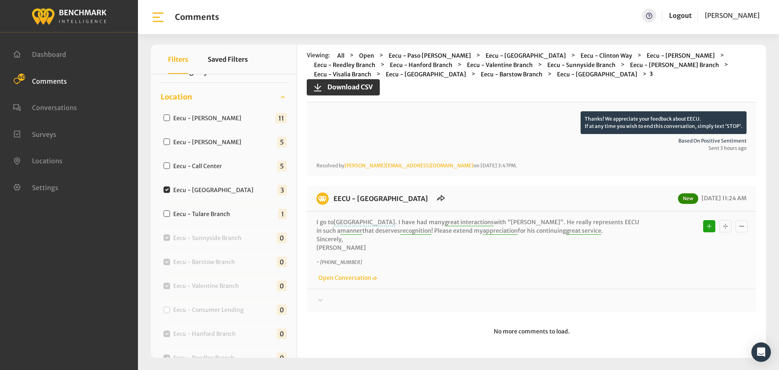
click at [648, 296] on div "Thanks! We appreciate your feedback about EECU. If at any time you wish to end …" at bounding box center [532, 296] width 450 height 17
click at [648, 297] on div at bounding box center [531, 300] width 430 height 10
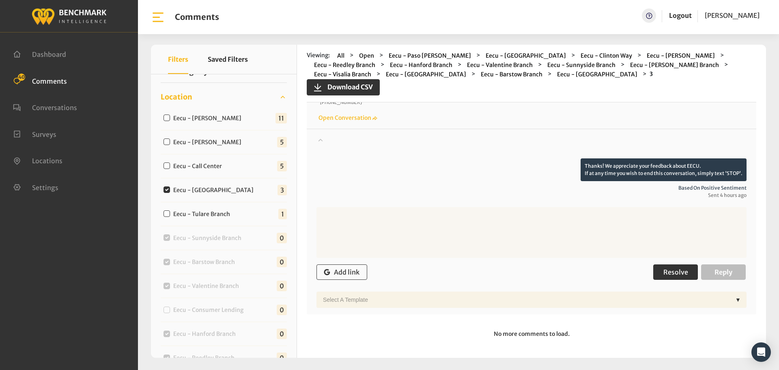
click at [668, 276] on span "Resolve" at bounding box center [675, 272] width 25 height 8
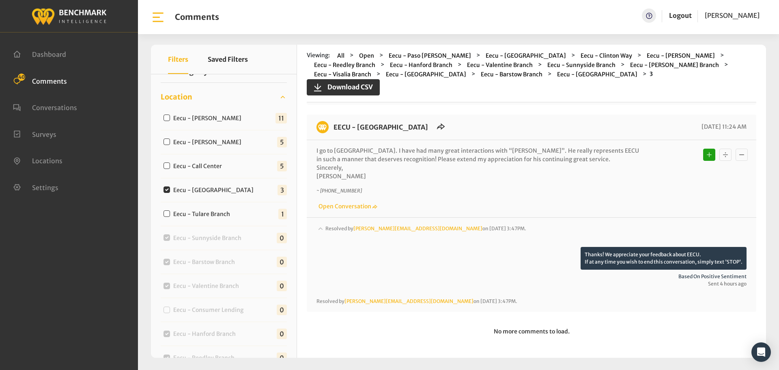
click at [199, 166] on label "Eecu - Call Center" at bounding box center [199, 166] width 58 height 9
click at [170, 166] on input "Eecu - Call Center" at bounding box center [167, 165] width 6 height 6
checkbox input "true"
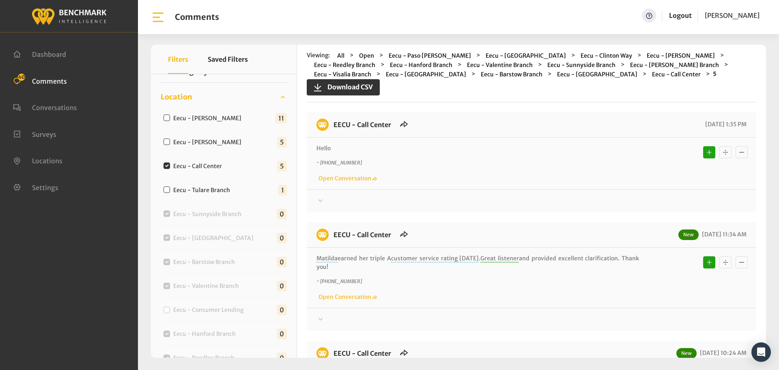
click at [418, 197] on div at bounding box center [531, 201] width 430 height 10
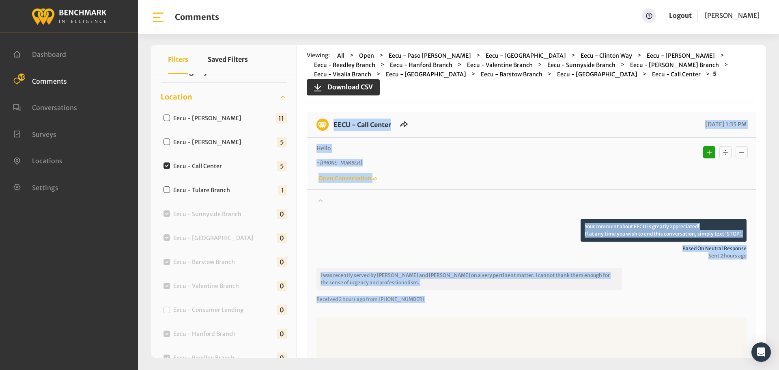
drag, startPoint x: 352, startPoint y: 218, endPoint x: 327, endPoint y: 120, distance: 100.9
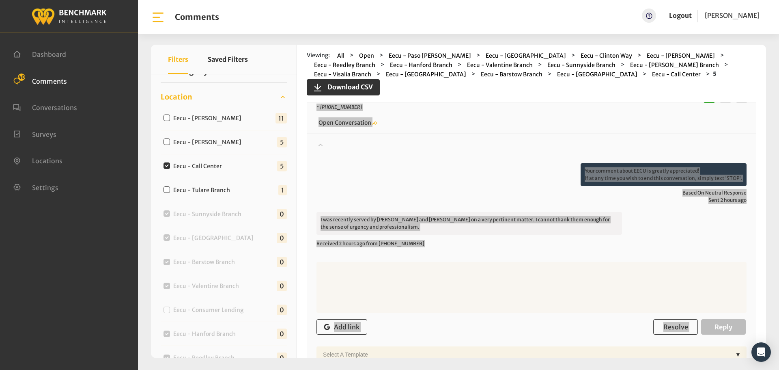
scroll to position [203, 0]
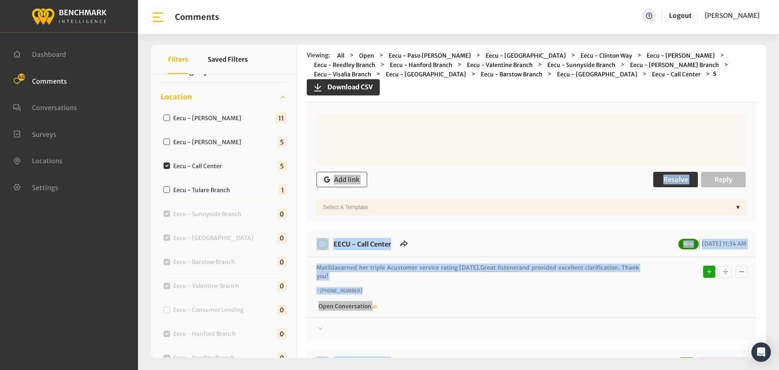
click at [660, 176] on button "Resolve" at bounding box center [675, 179] width 45 height 15
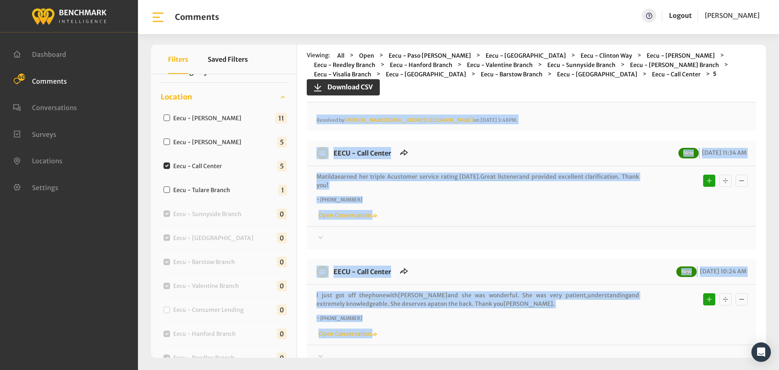
click at [668, 236] on div "EECU - Call Center New 09/16/2025 11:34 AM Matilda earned her triple A customer…" at bounding box center [532, 194] width 450 height 109
click at [670, 233] on div at bounding box center [531, 238] width 430 height 10
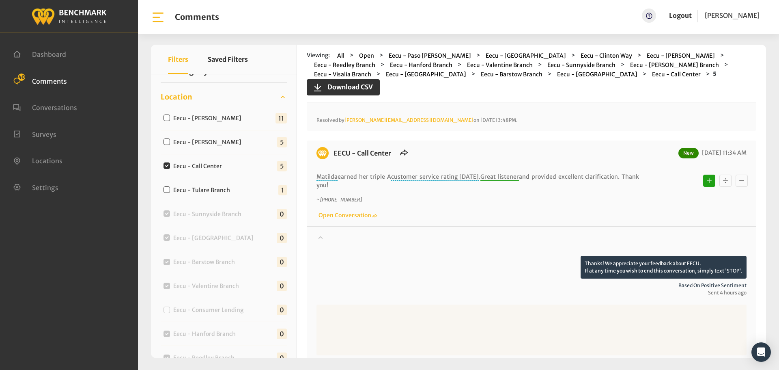
scroll to position [365, 0]
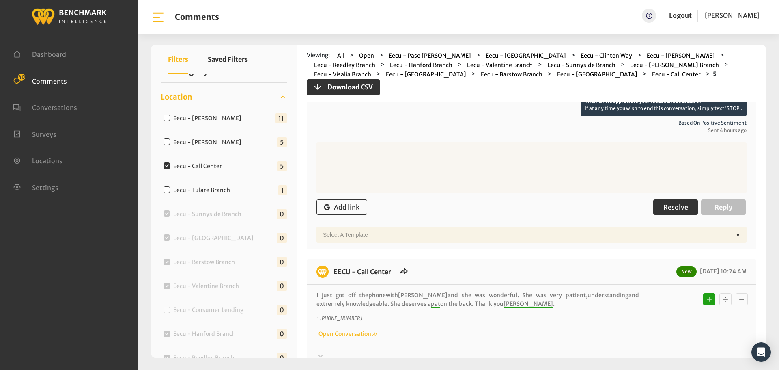
click at [675, 203] on span "Resolve" at bounding box center [675, 207] width 25 height 8
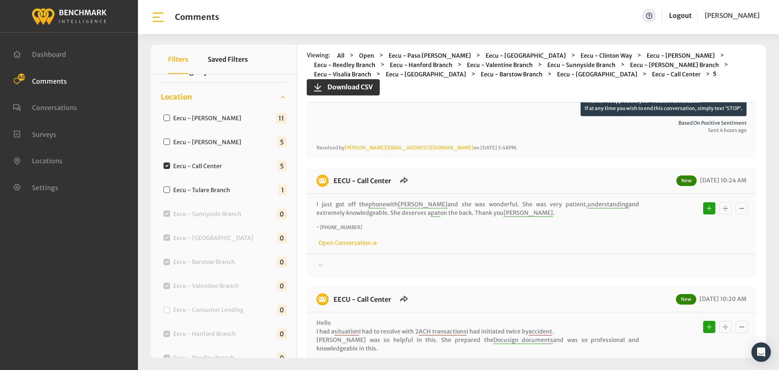
click at [666, 260] on div at bounding box center [531, 265] width 430 height 10
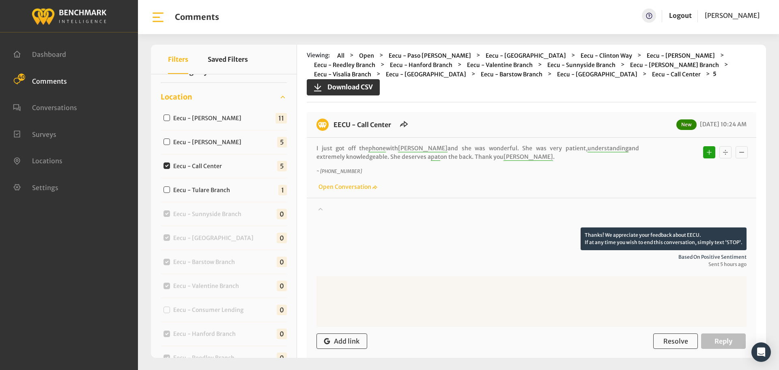
scroll to position [568, 0]
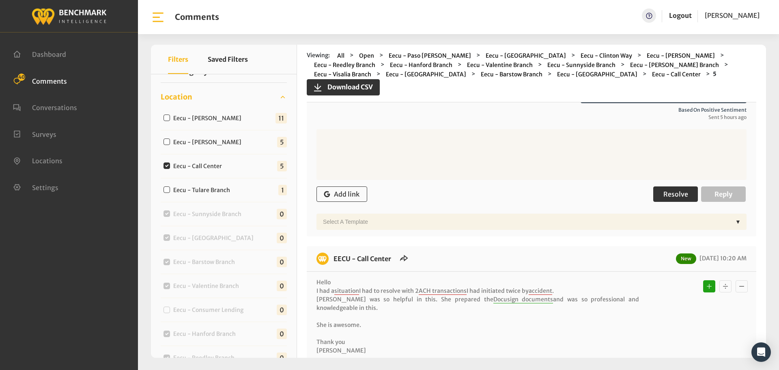
click at [666, 190] on span "Resolve" at bounding box center [675, 194] width 25 height 8
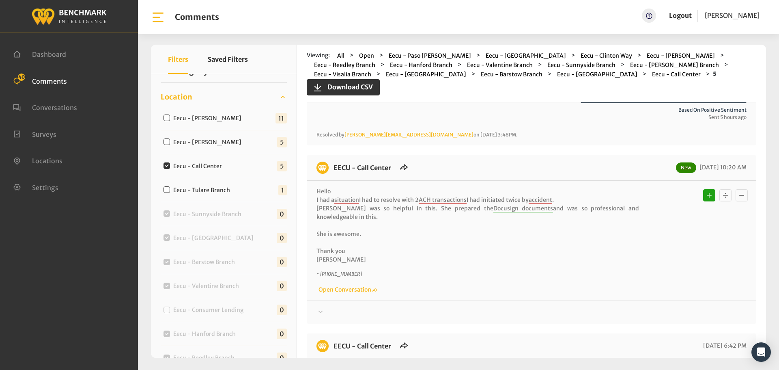
click at [669, 307] on div at bounding box center [531, 312] width 430 height 10
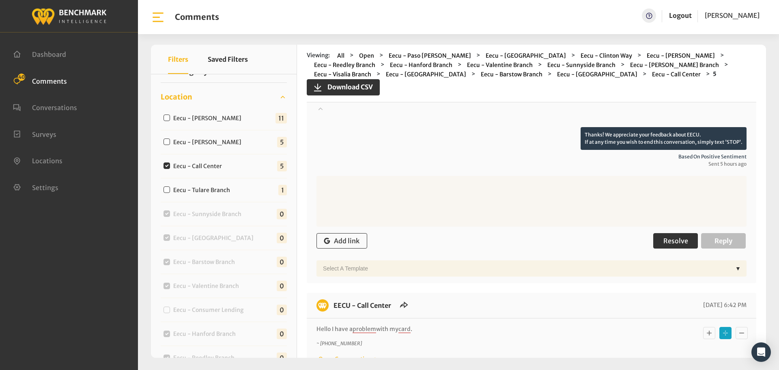
click at [663, 237] on span "Resolve" at bounding box center [675, 241] width 25 height 8
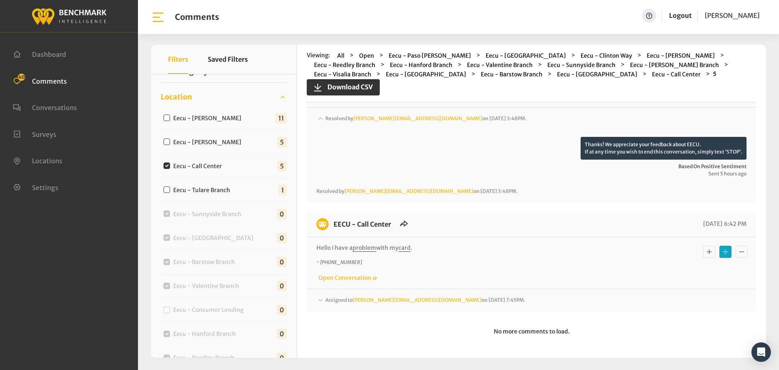
scroll to position [753, 0]
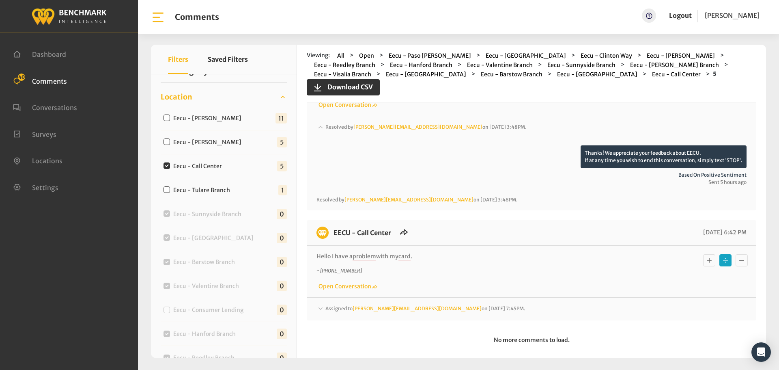
click at [185, 140] on label "Eecu - Perrin" at bounding box center [208, 142] width 77 height 9
click at [170, 140] on input "Eecu - Perrin" at bounding box center [167, 141] width 6 height 6
checkbox input "true"
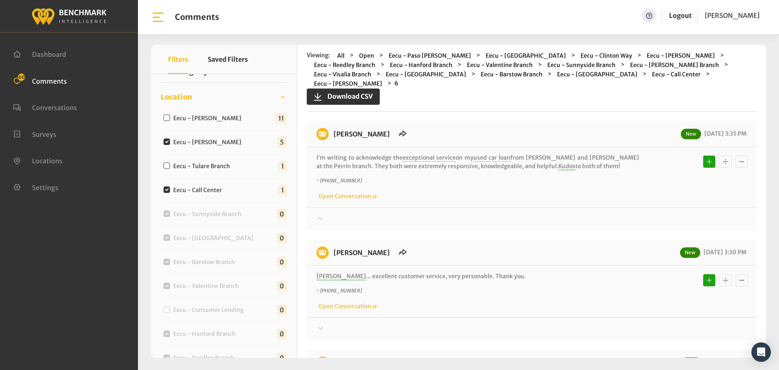
click at [162, 189] on div "Eecu - Call Center" at bounding box center [195, 190] width 68 height 10
click at [164, 188] on input "Eecu - Call Center" at bounding box center [167, 189] width 6 height 6
checkbox input "false"
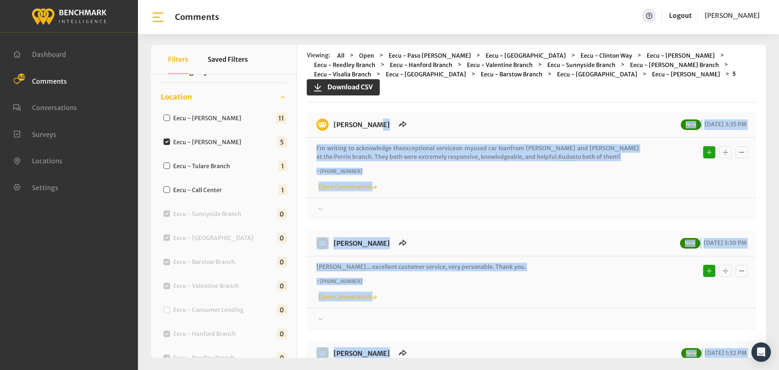
drag, startPoint x: 441, startPoint y: 249, endPoint x: 338, endPoint y: 119, distance: 165.9
drag, startPoint x: 644, startPoint y: 201, endPoint x: 656, endPoint y: 206, distance: 12.4
click at [644, 201] on div "Thanks! We appreciate your feedback about EECU. If at any time you wish to end …" at bounding box center [532, 206] width 450 height 17
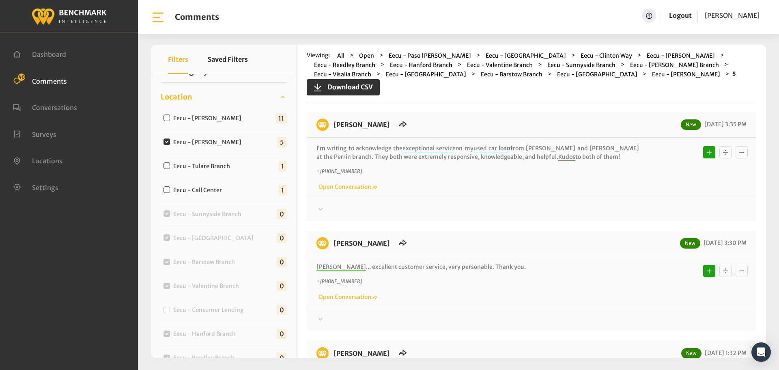
click at [670, 210] on div at bounding box center [531, 209] width 430 height 10
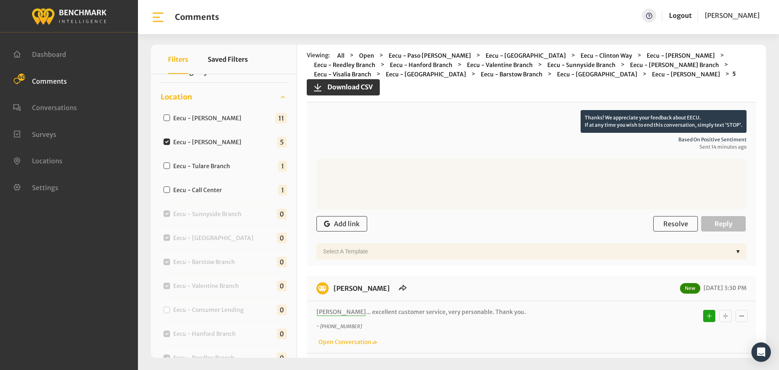
scroll to position [122, 0]
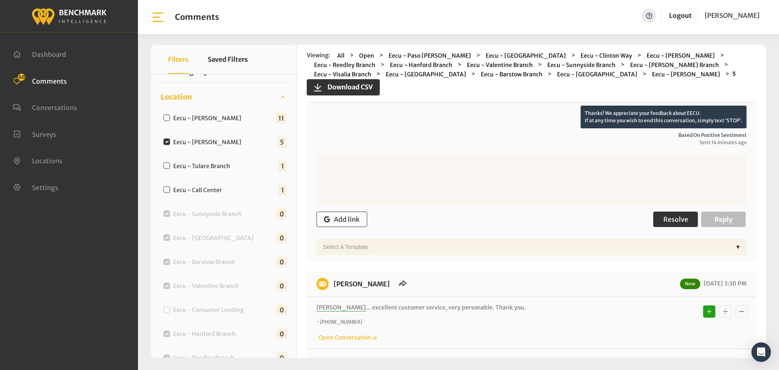
click at [667, 217] on span "Resolve" at bounding box center [675, 219] width 25 height 8
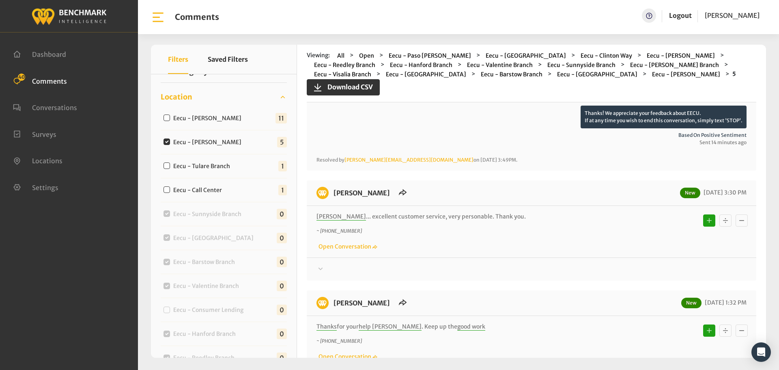
click at [652, 257] on div "Thanks! We appreciate your feedback about EECU. If at any time you wish to end …" at bounding box center [532, 265] width 450 height 17
click at [666, 267] on div at bounding box center [531, 269] width 430 height 10
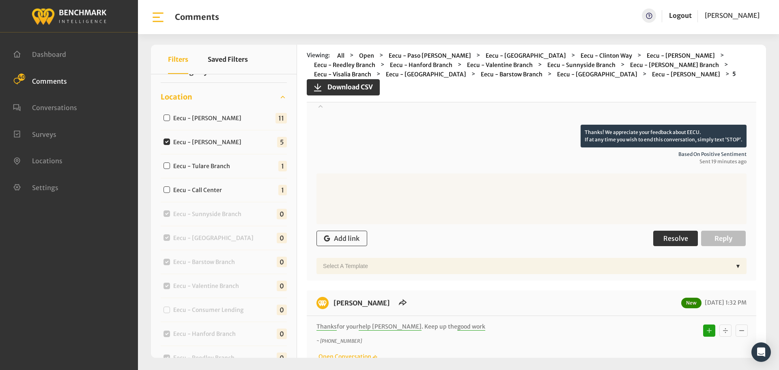
click at [659, 235] on button "Resolve" at bounding box center [675, 237] width 45 height 15
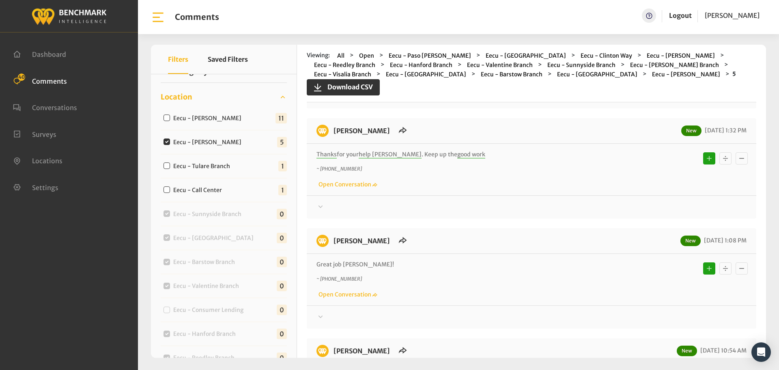
click at [645, 202] on div at bounding box center [531, 207] width 430 height 10
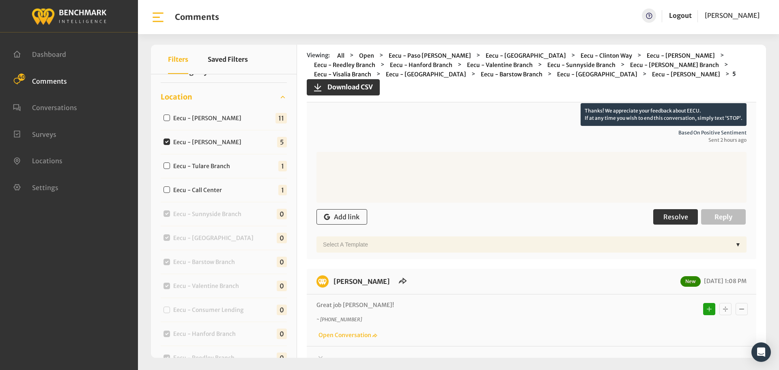
click at [663, 218] on span "Resolve" at bounding box center [675, 217] width 25 height 8
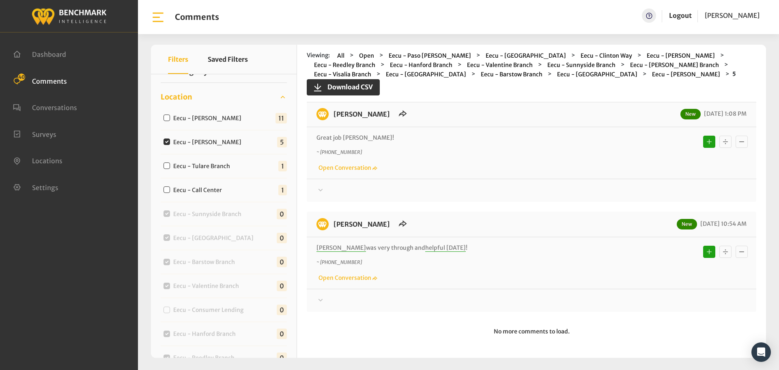
click at [648, 187] on div at bounding box center [531, 190] width 430 height 10
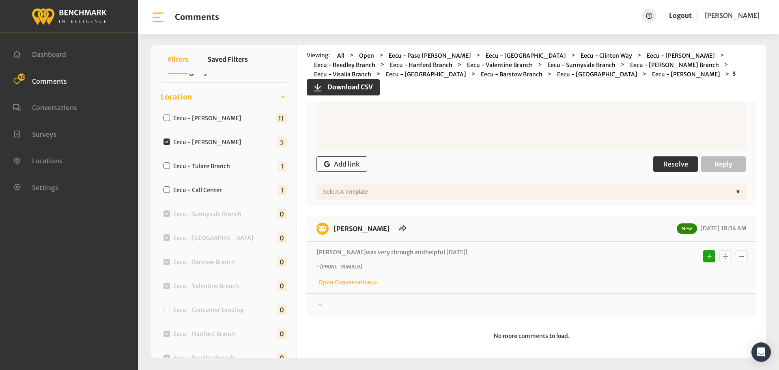
click at [674, 166] on span "Resolve" at bounding box center [675, 164] width 25 height 8
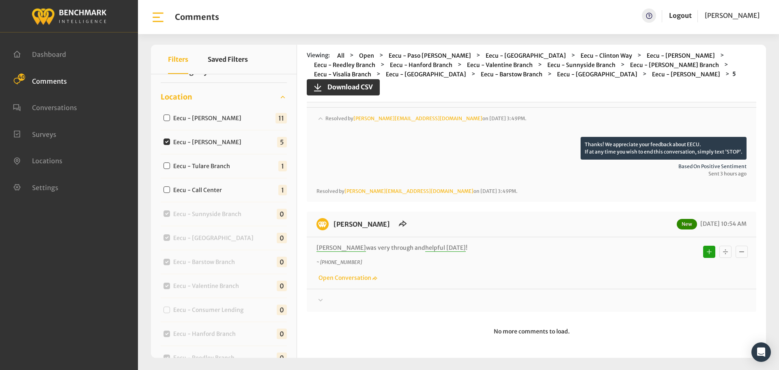
click at [661, 298] on div at bounding box center [531, 300] width 430 height 10
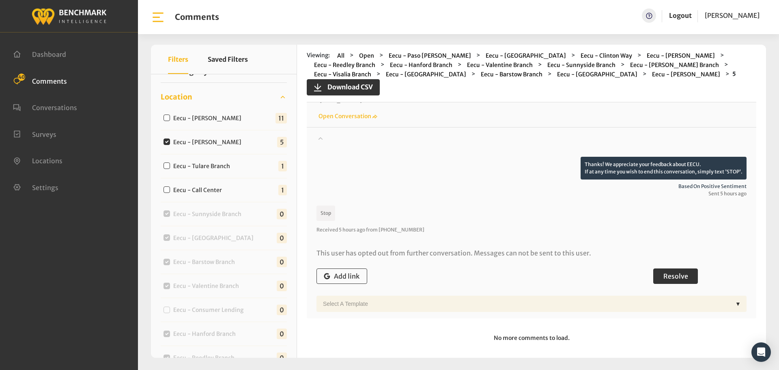
click at [672, 282] on button "Resolve" at bounding box center [675, 275] width 45 height 15
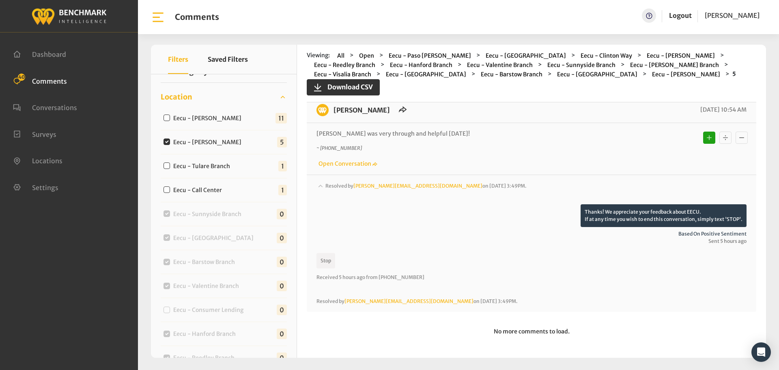
click at [214, 121] on label "Eecu - Selma Branch" at bounding box center [208, 118] width 77 height 9
click at [170, 121] on input "Eecu - Selma Branch" at bounding box center [167, 117] width 6 height 6
checkbox input "true"
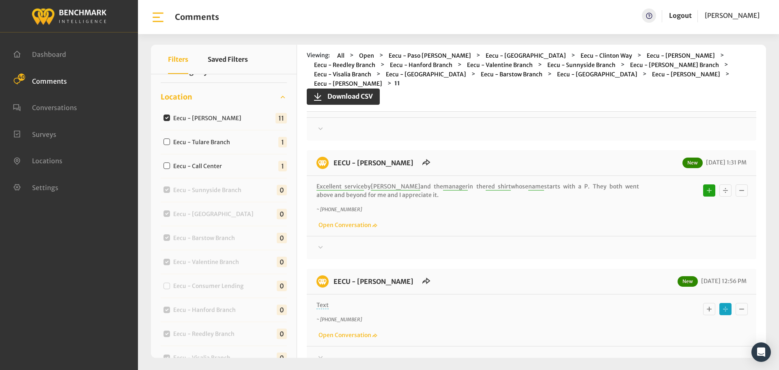
scroll to position [162, 0]
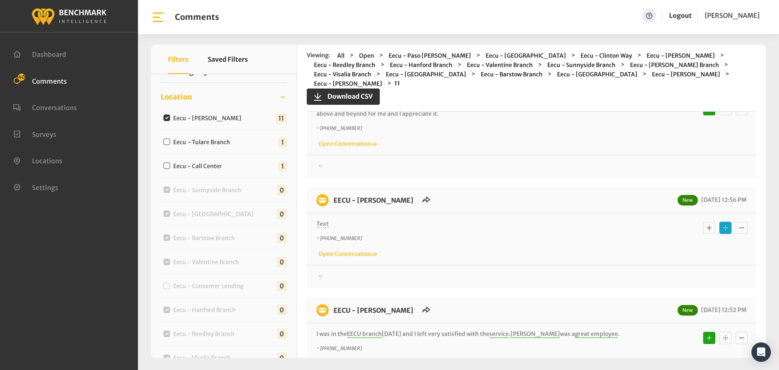
click at [452, 271] on div at bounding box center [531, 276] width 430 height 10
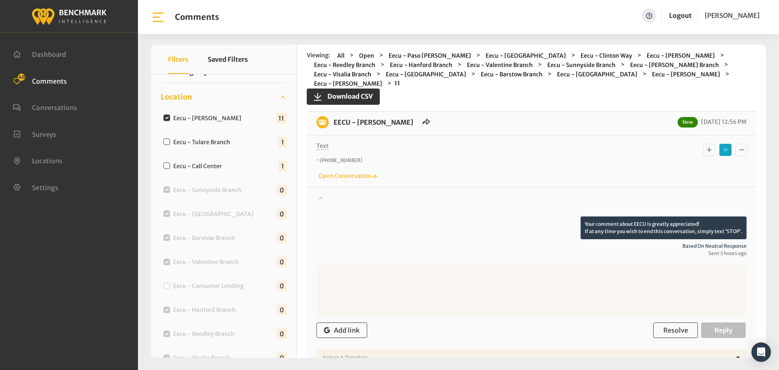
scroll to position [243, 0]
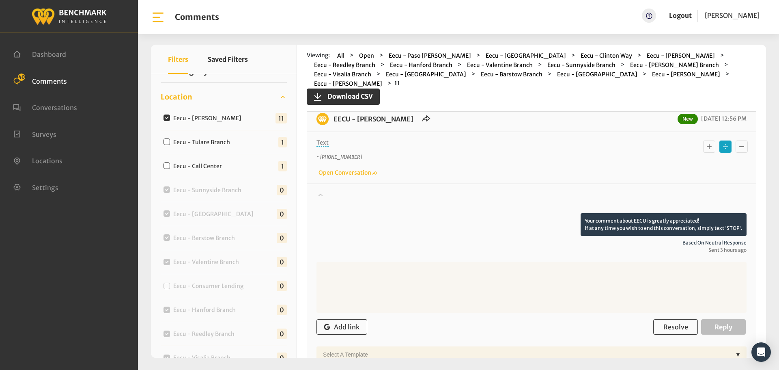
click at [462, 190] on div at bounding box center [531, 201] width 430 height 23
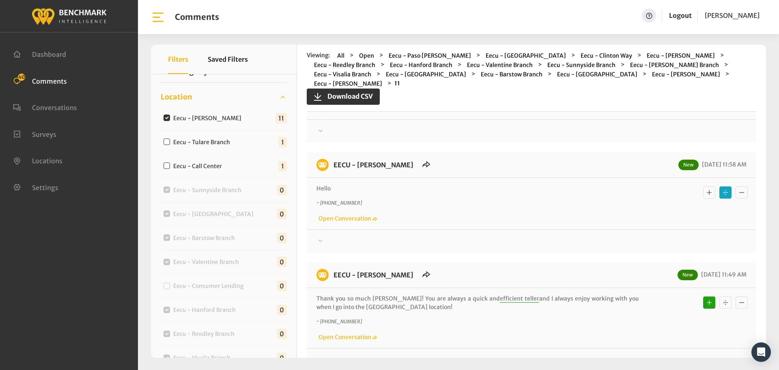
click at [454, 236] on div at bounding box center [531, 241] width 430 height 10
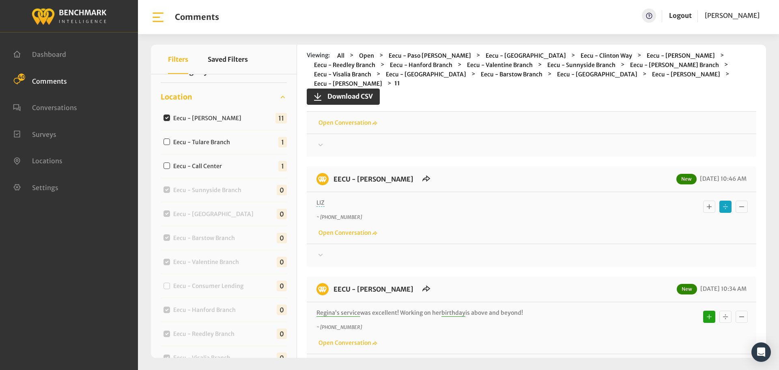
scroll to position [1095, 0]
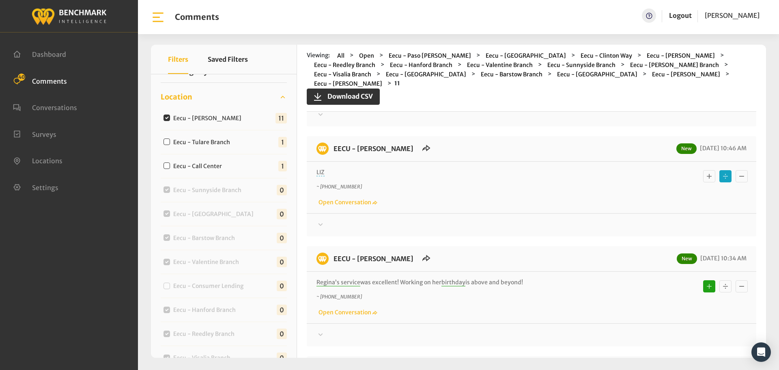
click at [432, 220] on div at bounding box center [531, 225] width 430 height 10
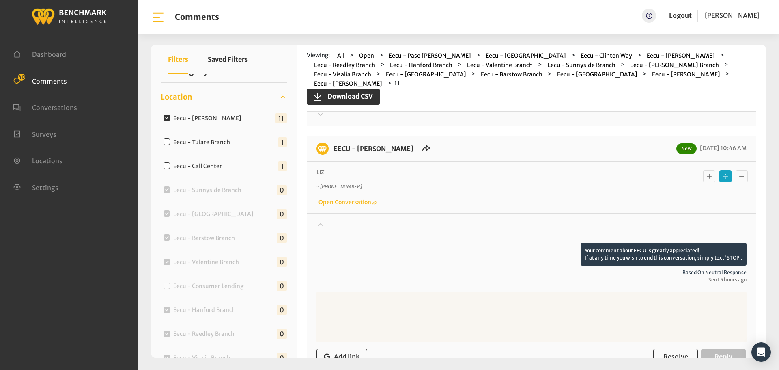
click at [433, 220] on div at bounding box center [531, 231] width 430 height 23
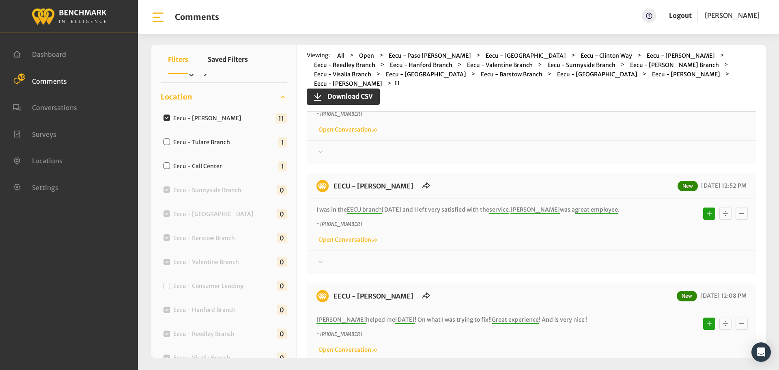
scroll to position [0, 0]
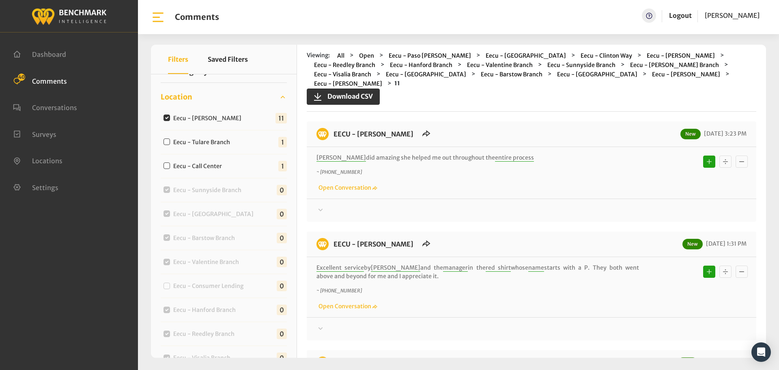
drag, startPoint x: 522, startPoint y: 169, endPoint x: 332, endPoint y: 125, distance: 195.0
click at [591, 205] on div at bounding box center [531, 210] width 430 height 10
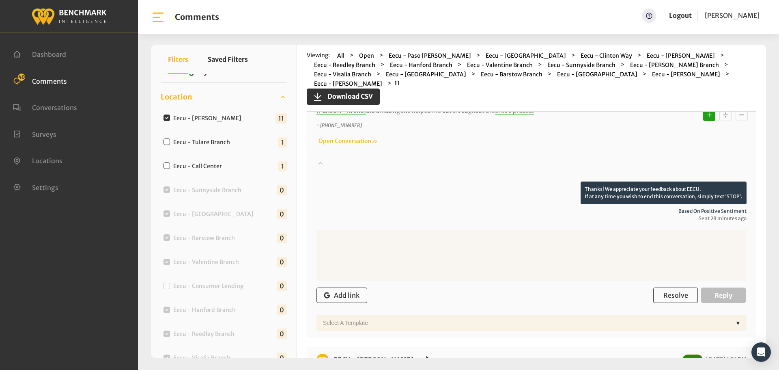
scroll to position [122, 0]
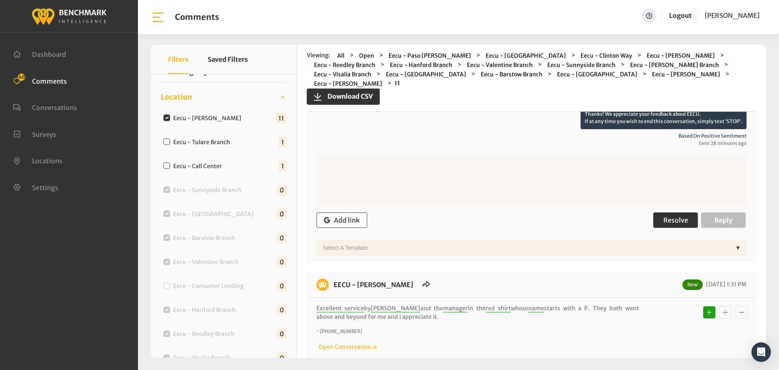
click at [679, 216] on span "Resolve" at bounding box center [675, 220] width 25 height 8
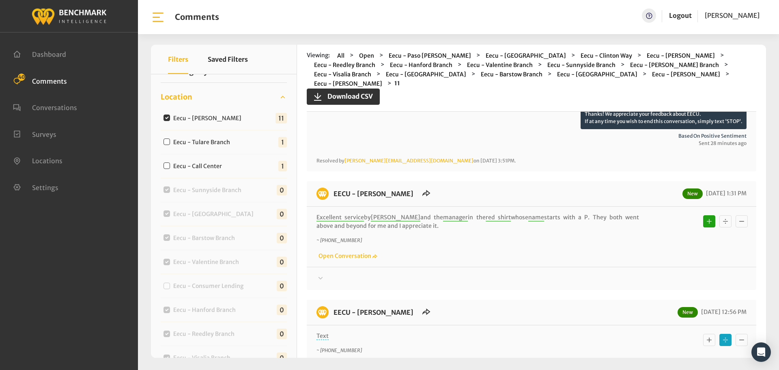
click at [658, 273] on div at bounding box center [531, 278] width 430 height 10
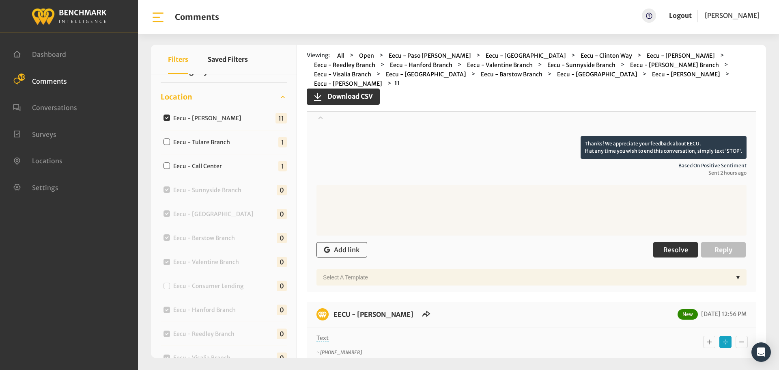
scroll to position [284, 0]
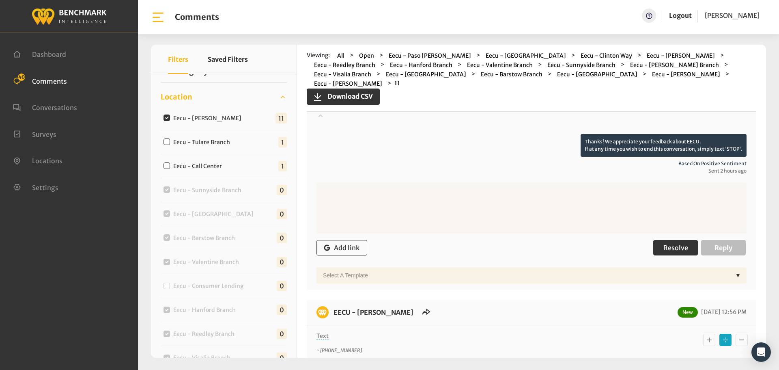
click at [673, 243] on span "Resolve" at bounding box center [675, 247] width 25 height 8
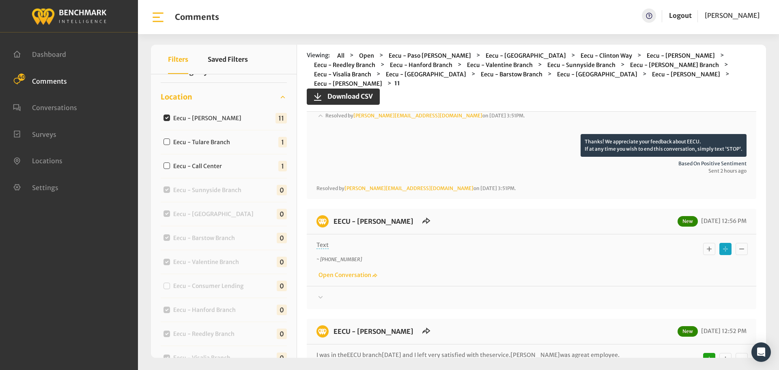
click at [668, 293] on div at bounding box center [531, 298] width 430 height 10
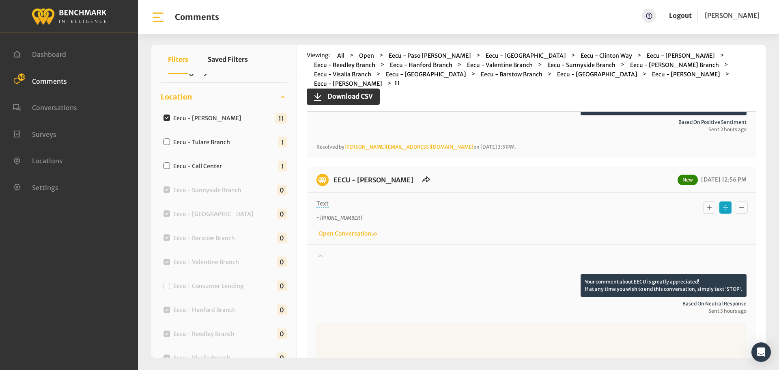
scroll to position [446, 0]
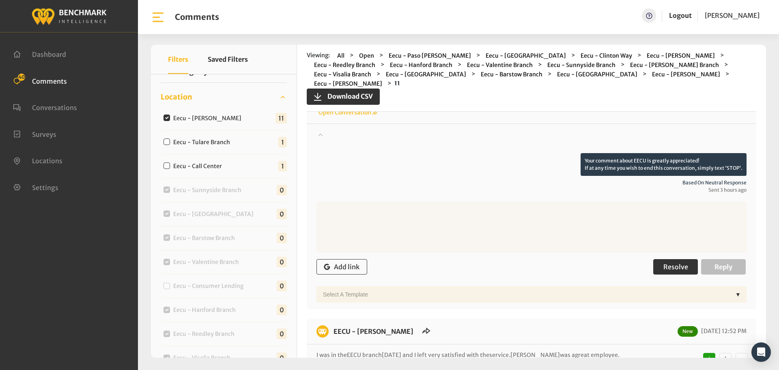
click at [677, 262] on span "Resolve" at bounding box center [675, 266] width 25 height 8
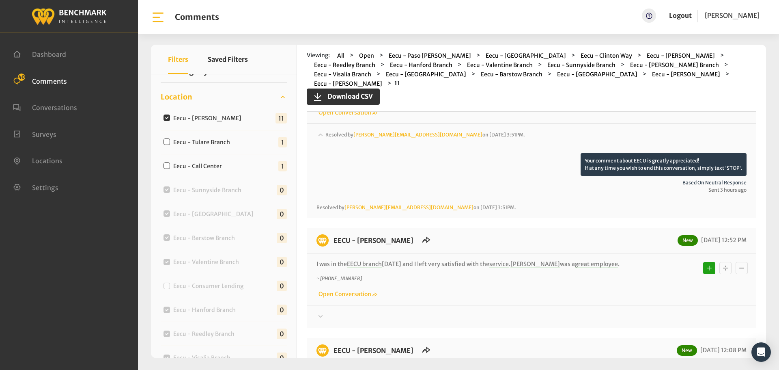
click at [679, 312] on div at bounding box center [531, 317] width 430 height 10
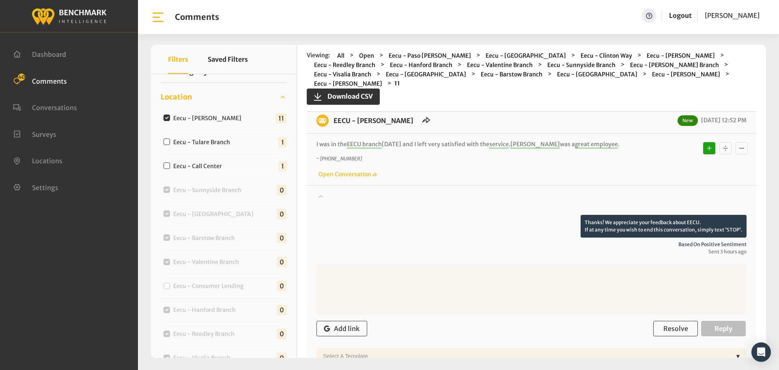
scroll to position [649, 0]
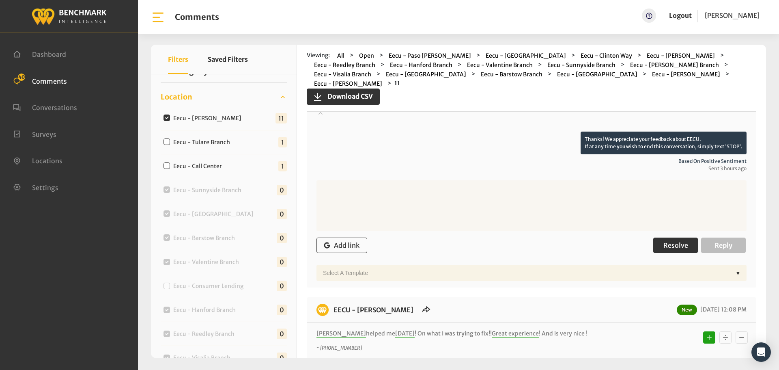
click at [663, 241] on span "Resolve" at bounding box center [675, 245] width 25 height 8
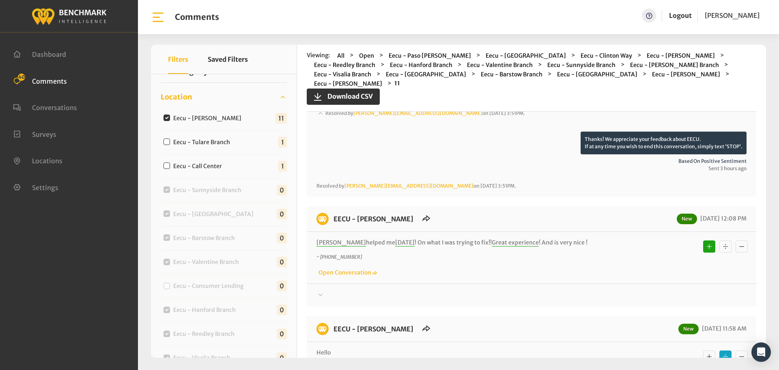
click at [665, 290] on div at bounding box center [531, 295] width 430 height 10
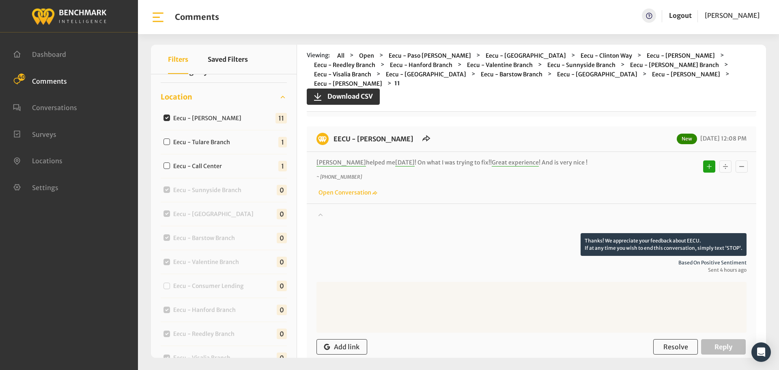
scroll to position [811, 0]
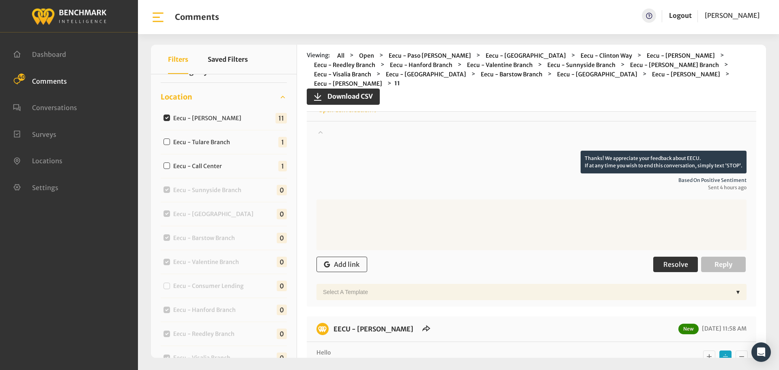
click at [671, 260] on button "Resolve" at bounding box center [675, 263] width 45 height 15
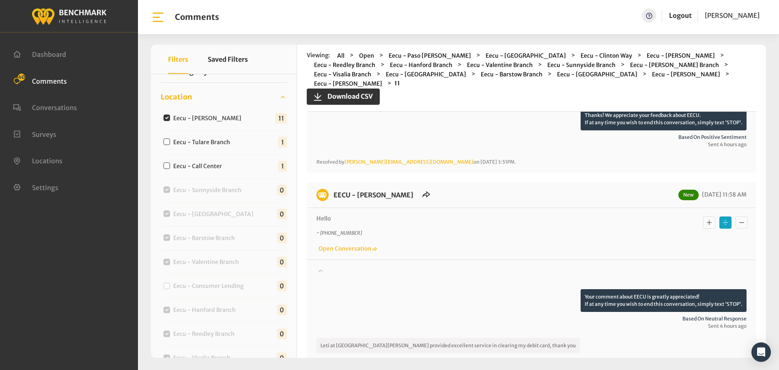
scroll to position [852, 0]
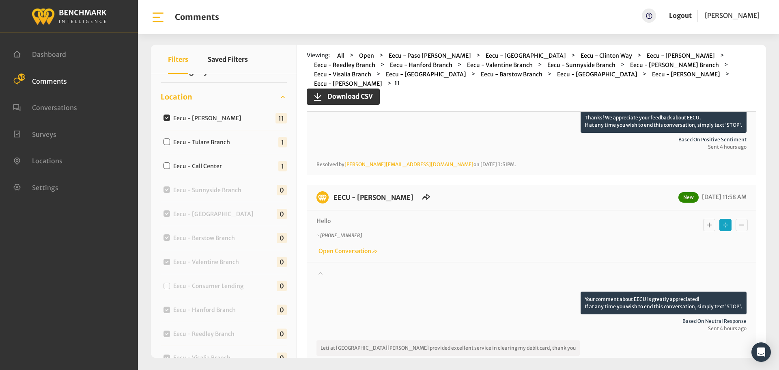
click at [705, 220] on icon "Basic example" at bounding box center [709, 225] width 8 height 10
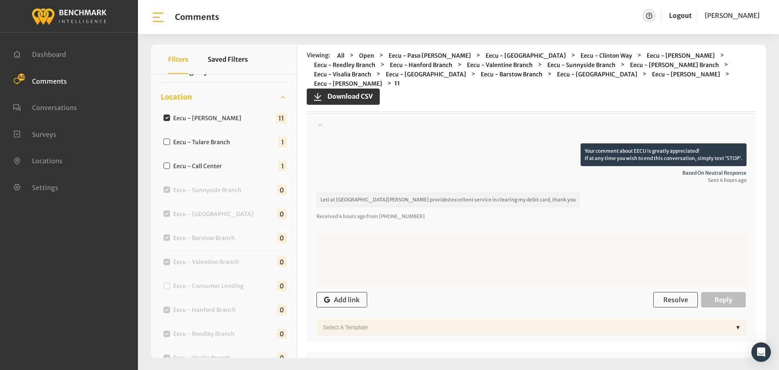
scroll to position [1014, 0]
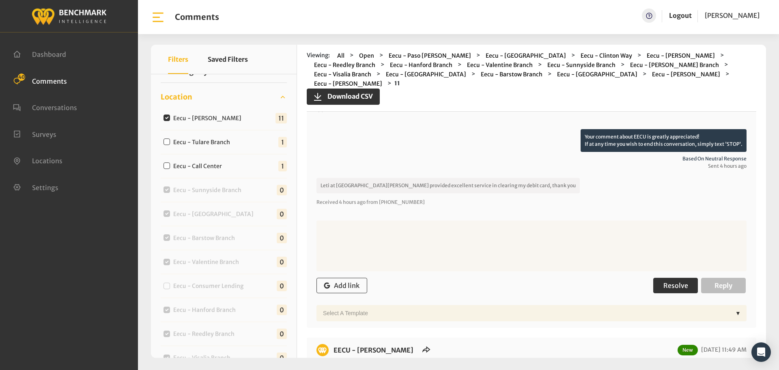
click at [663, 281] on span "Resolve" at bounding box center [675, 285] width 25 height 8
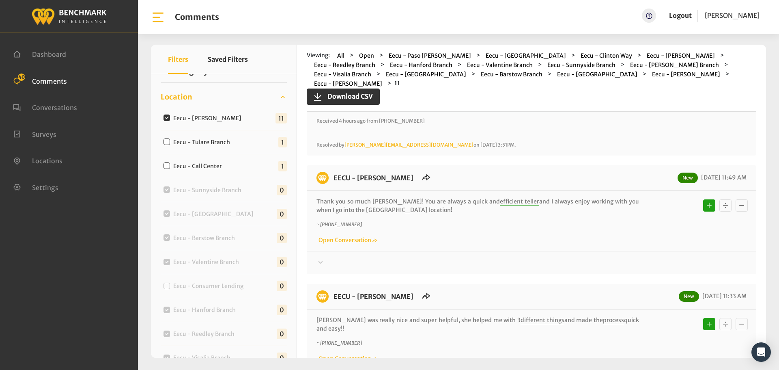
click at [645, 258] on div at bounding box center [531, 263] width 430 height 10
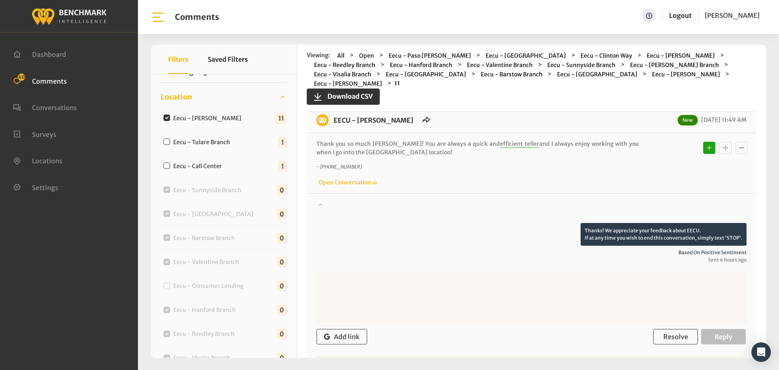
scroll to position [1258, 0]
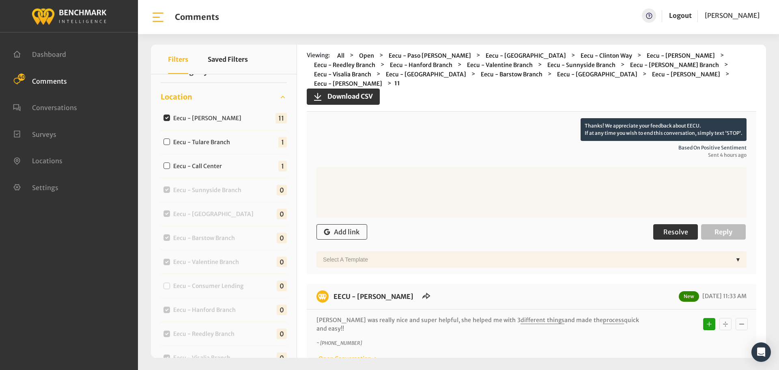
click at [663, 228] on span "Resolve" at bounding box center [675, 232] width 25 height 8
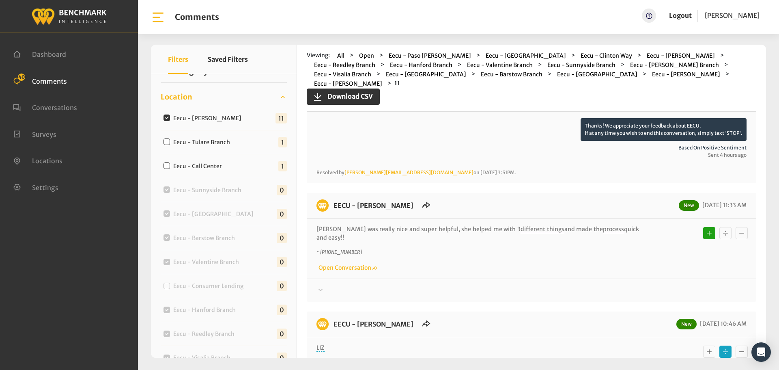
click at [657, 285] on div at bounding box center [531, 290] width 430 height 10
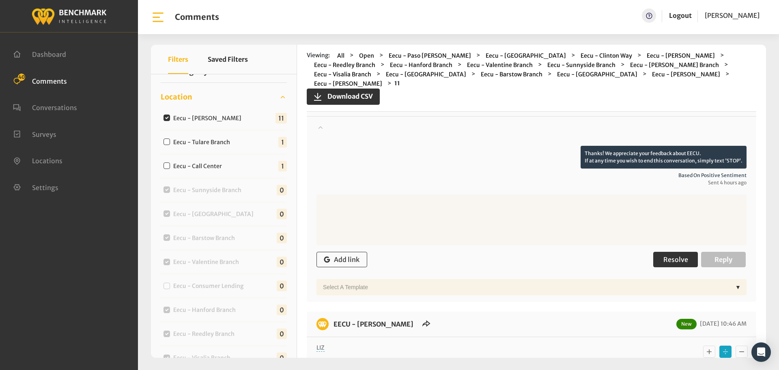
click at [667, 252] on button "Resolve" at bounding box center [675, 259] width 45 height 15
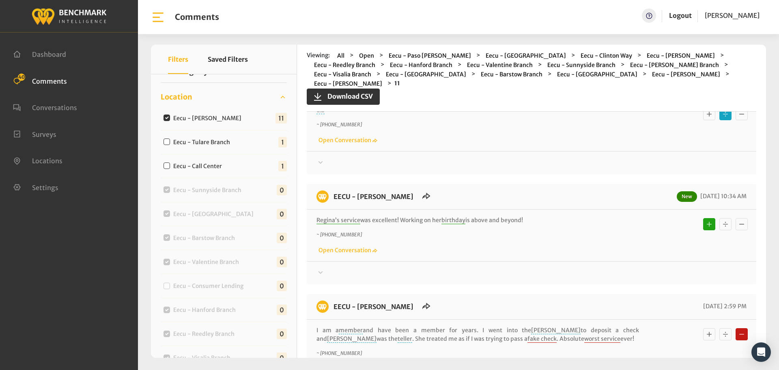
scroll to position [1582, 0]
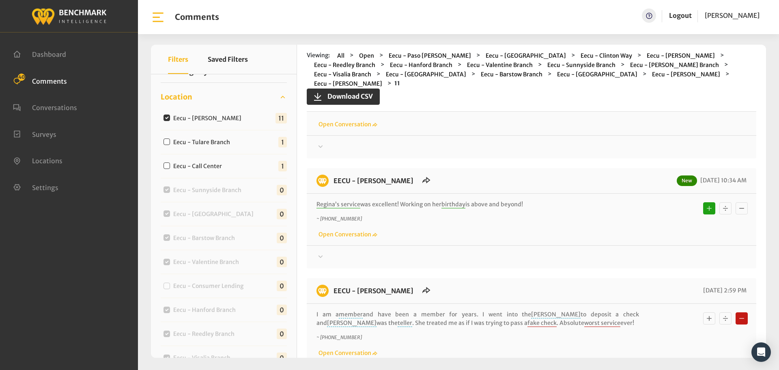
click at [666, 142] on div at bounding box center [531, 147] width 430 height 10
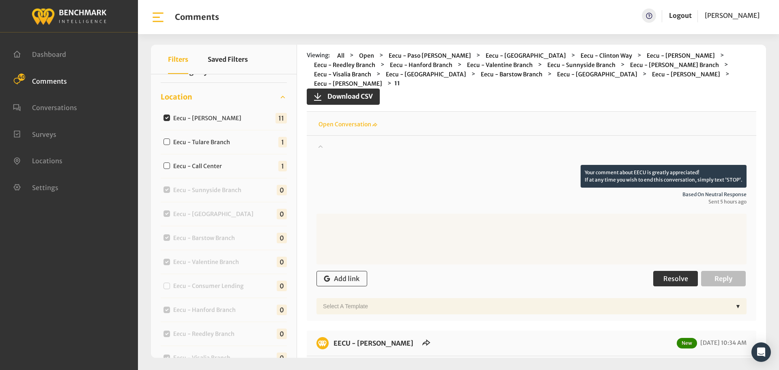
click at [667, 274] on span "Resolve" at bounding box center [675, 278] width 25 height 8
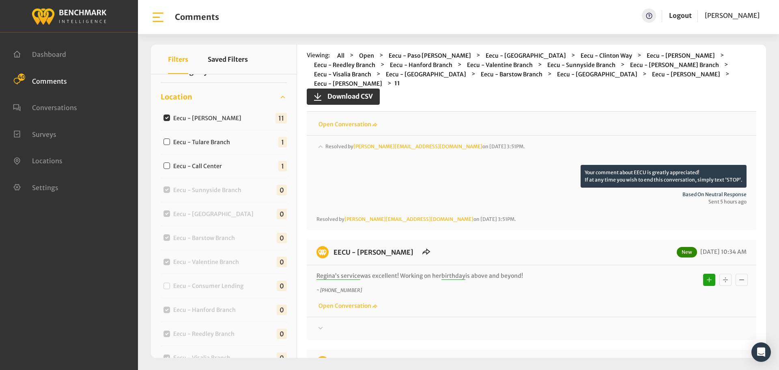
click at [674, 316] on div "Thanks! We appreciate your feedback about EECU. If at any time you wish to end …" at bounding box center [532, 324] width 450 height 17
click at [673, 323] on div at bounding box center [531, 328] width 430 height 10
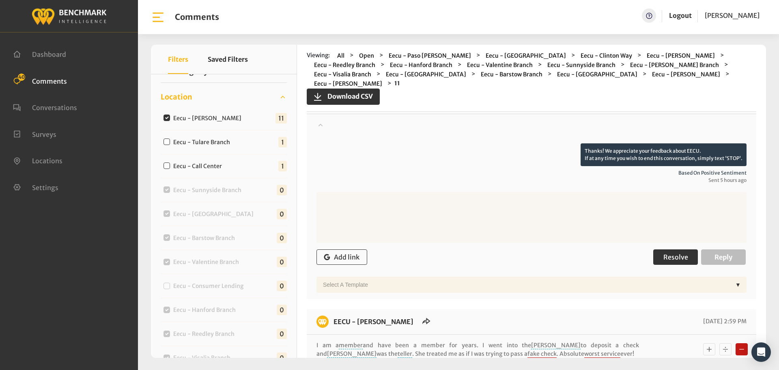
click at [673, 253] on span "Resolve" at bounding box center [675, 257] width 25 height 8
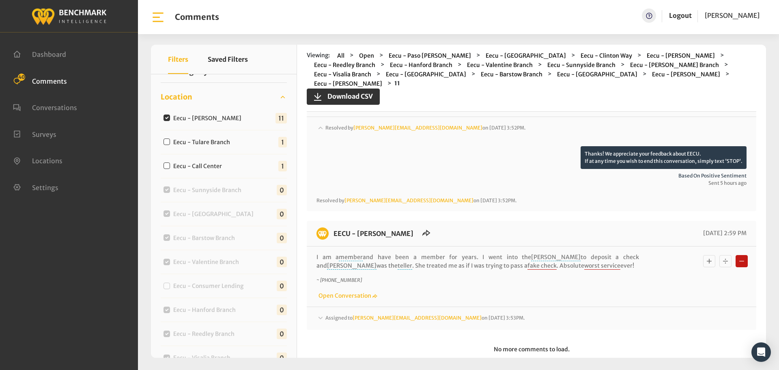
click at [640, 313] on div "Assigned to Chrisa@myeecu.org on September 15, 2025 3:53PM." at bounding box center [531, 318] width 430 height 10
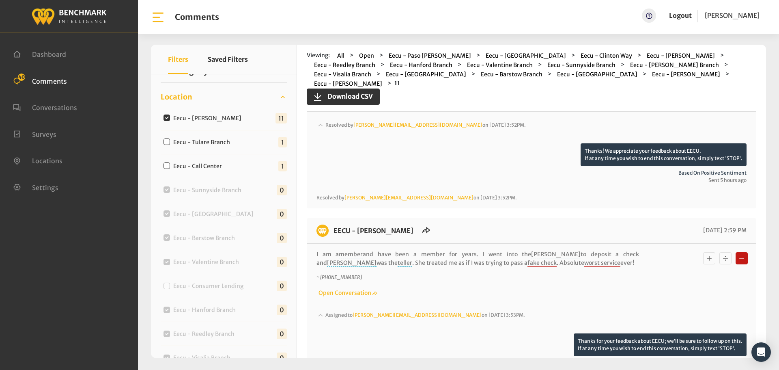
click at [645, 310] on div "Assigned to Chrisa@myeecu.org on September 15, 2025 3:53PM." at bounding box center [531, 321] width 430 height 23
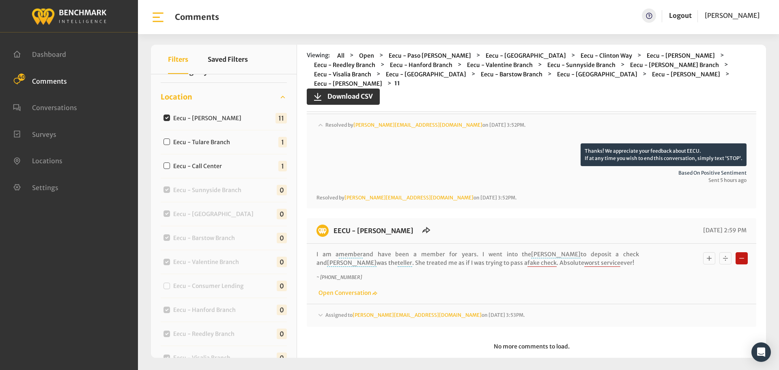
scroll to position [1782, 0]
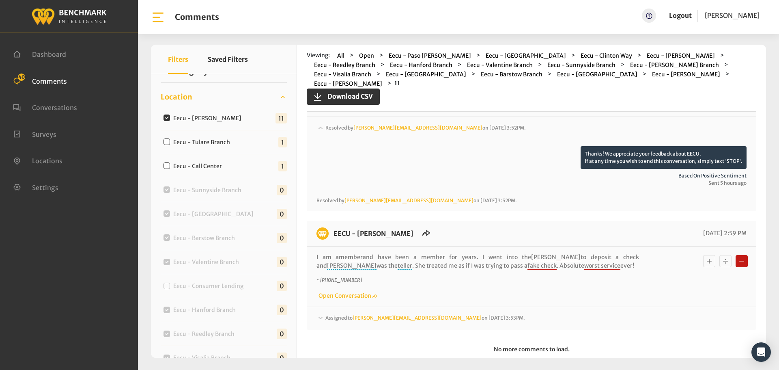
click at [208, 118] on label "Eecu - Selma Branch" at bounding box center [208, 118] width 77 height 9
click at [170, 118] on input "Eecu - Selma Branch" at bounding box center [167, 117] width 6 height 6
checkbox input "false"
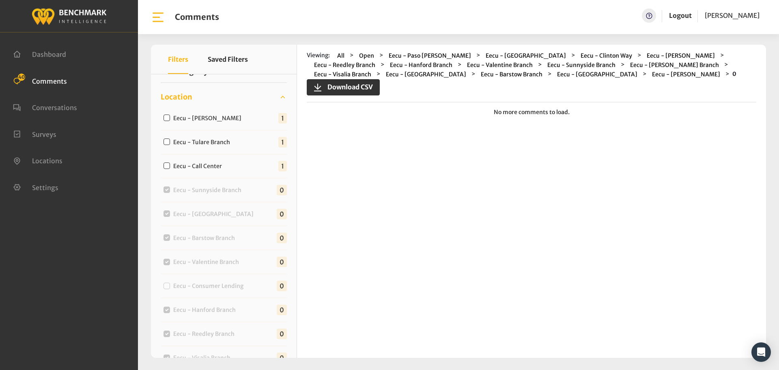
click at [212, 166] on label "Eecu - Call Center" at bounding box center [199, 166] width 58 height 9
click at [170, 166] on input "Eecu - Call Center" at bounding box center [167, 165] width 6 height 6
checkbox input "true"
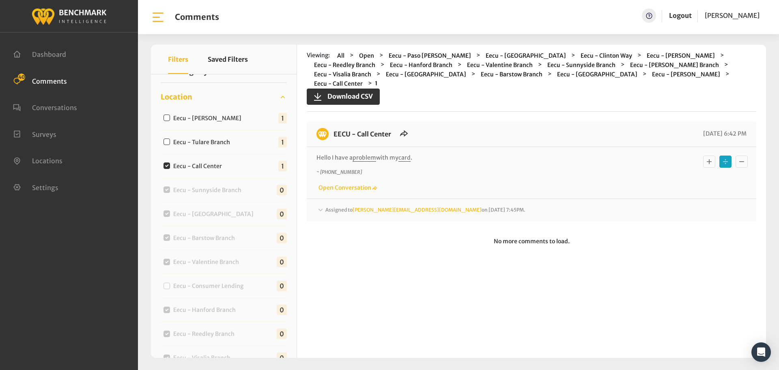
click at [520, 206] on div "EECU - Call Center 09/15/2025 6:42 PM Hello I have a problem with my card . ~ +…" at bounding box center [532, 171] width 450 height 100
click at [523, 205] on div "Assigned to michelleh@myeecu.org on September 15, 2025 7:45PM." at bounding box center [531, 210] width 430 height 10
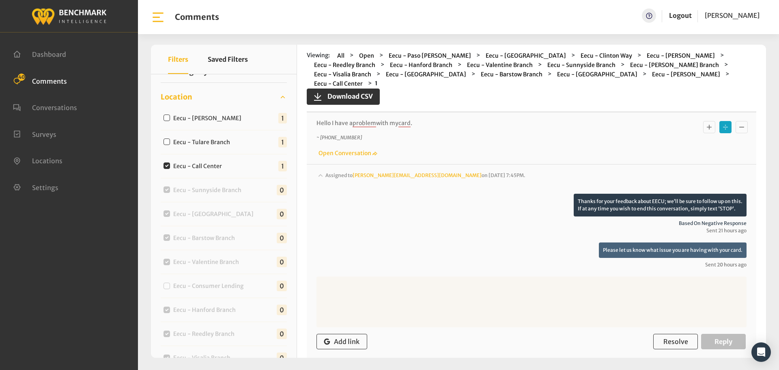
scroll to position [96, 0]
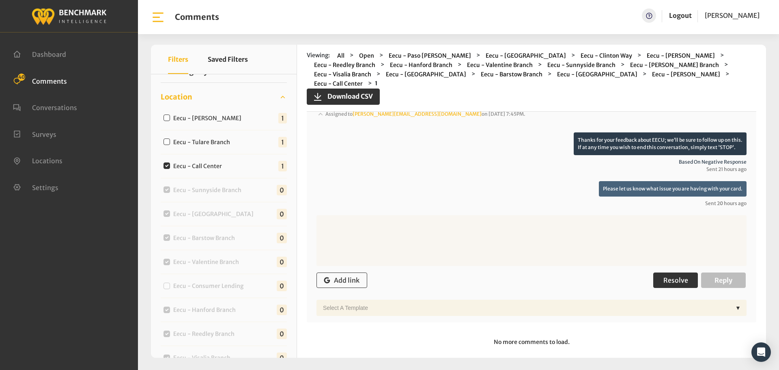
click at [663, 276] on span "Resolve" at bounding box center [675, 280] width 25 height 8
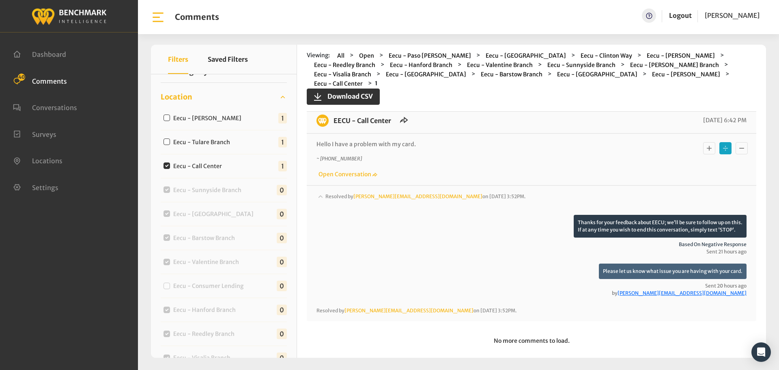
click at [209, 138] on label "Eecu - Tulare Branch" at bounding box center [203, 142] width 66 height 9
click at [170, 138] on input "Eecu - Tulare Branch" at bounding box center [167, 141] width 6 height 6
checkbox input "true"
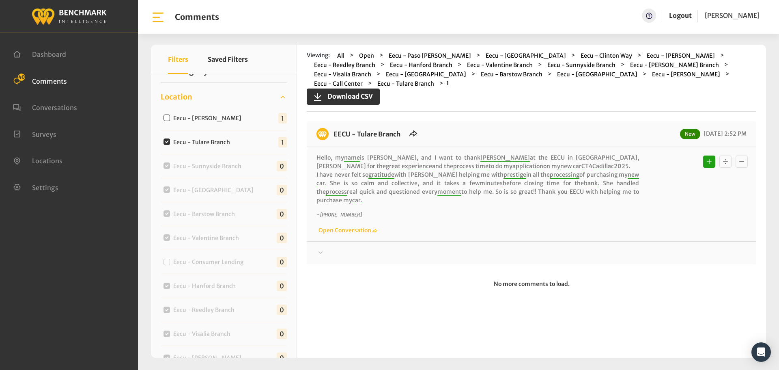
click at [174, 144] on label "Eecu - Tulare Branch" at bounding box center [203, 142] width 66 height 9
click at [170, 144] on input "Eecu - Tulare Branch" at bounding box center [167, 141] width 6 height 6
checkbox input "false"
